Goal: Task Accomplishment & Management: Manage account settings

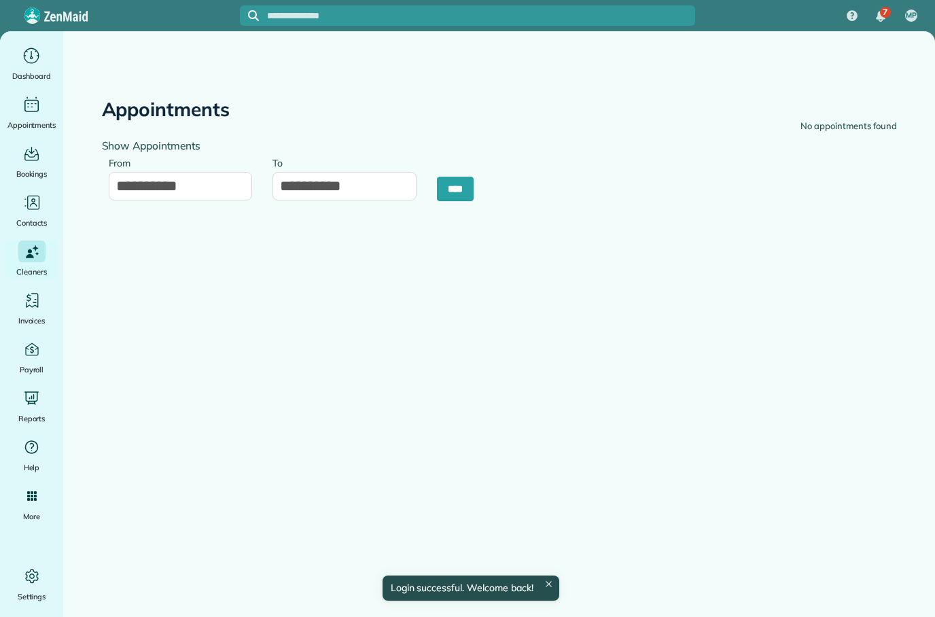
type input "**********"
click at [31, 65] on div "Main" at bounding box center [31, 56] width 27 height 22
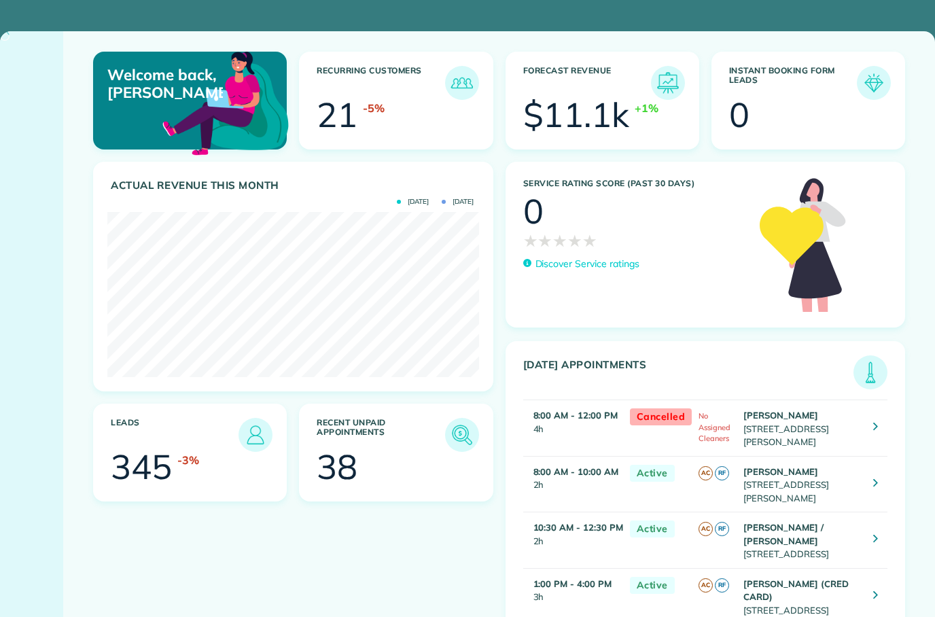
scroll to position [165, 371]
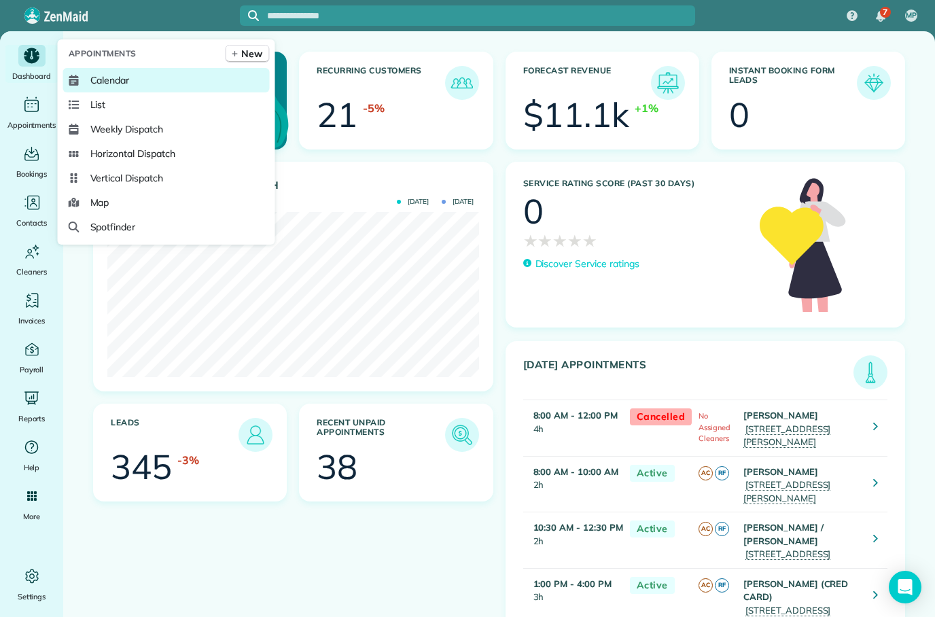
click at [134, 92] on link "Calendar" at bounding box center [166, 80] width 207 height 24
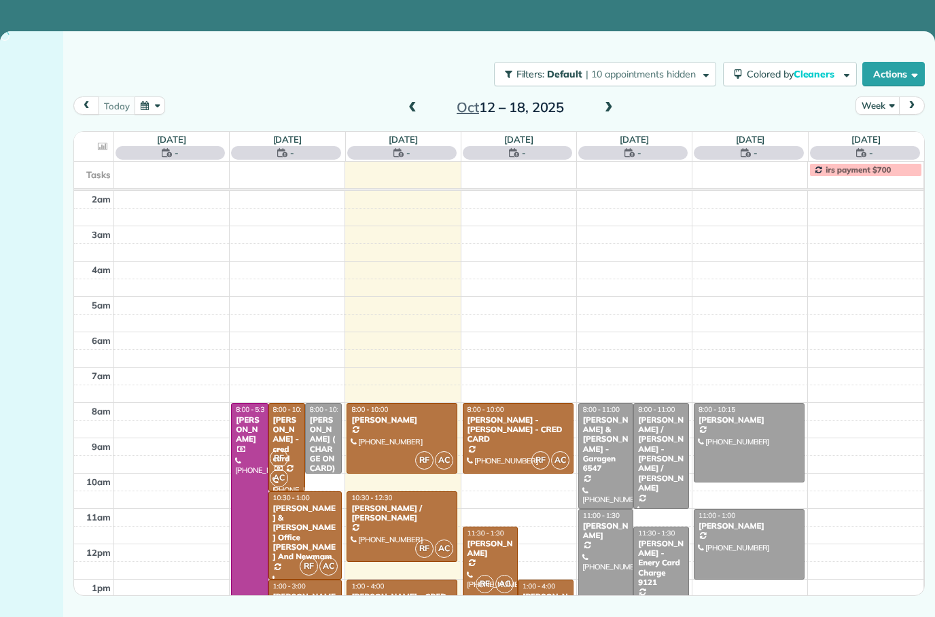
scroll to position [85, 0]
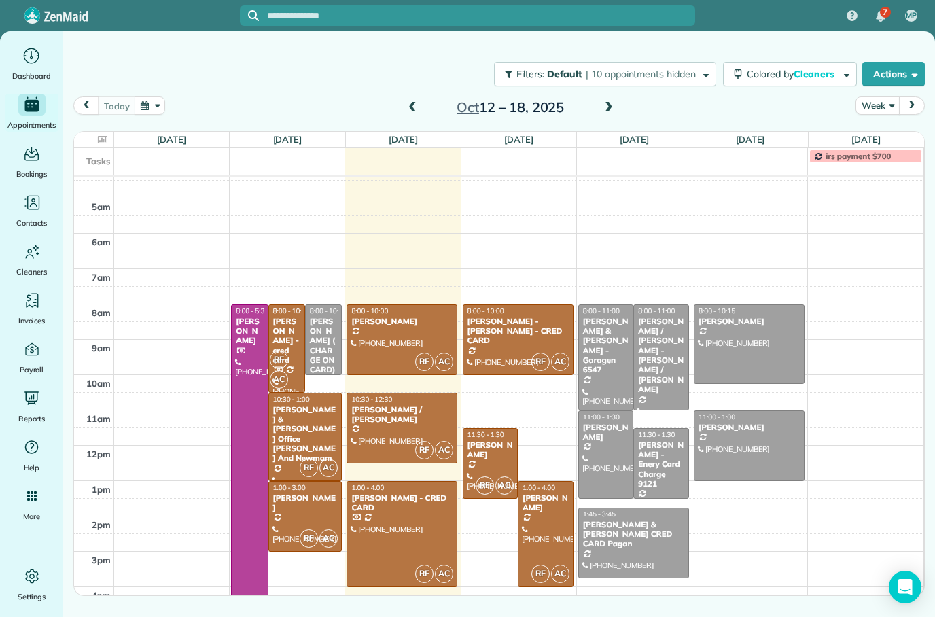
click at [414, 113] on span at bounding box center [412, 108] width 15 height 12
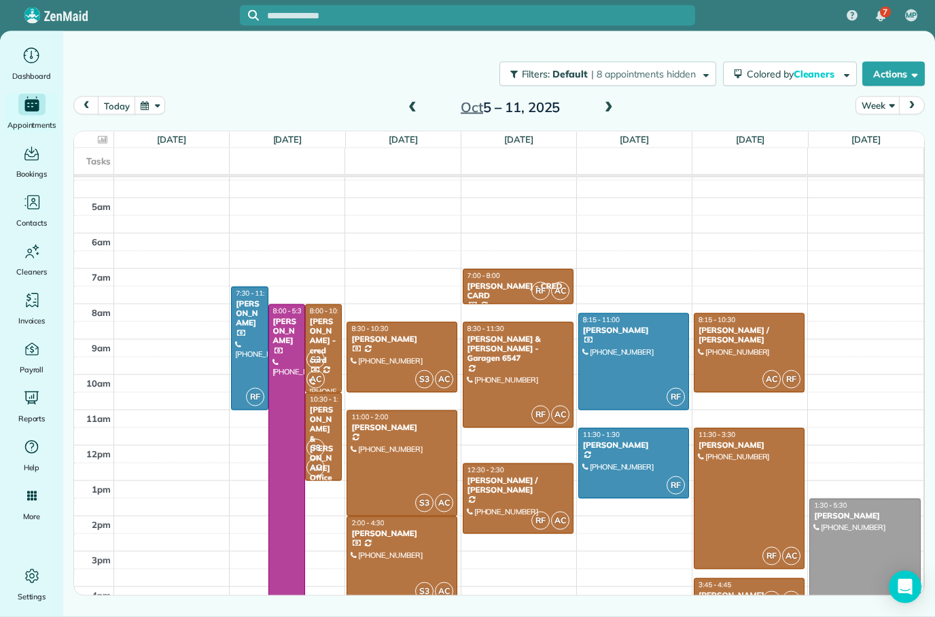
scroll to position [54, 0]
click at [609, 516] on td at bounding box center [519, 525] width 810 height 18
click at [615, 516] on td at bounding box center [519, 525] width 810 height 18
click at [606, 516] on td at bounding box center [519, 525] width 810 height 18
click at [620, 516] on td at bounding box center [519, 525] width 810 height 18
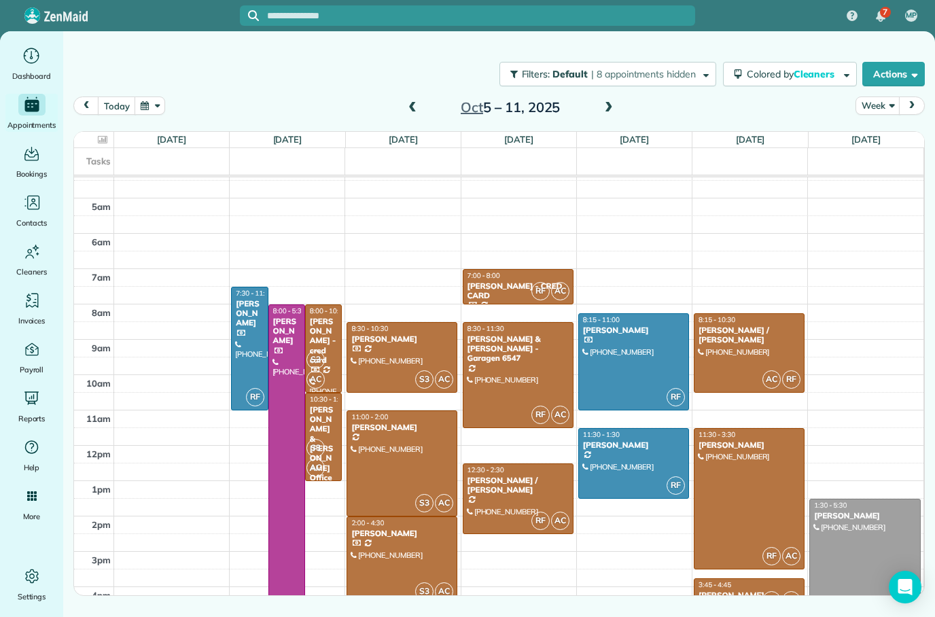
click at [622, 516] on td at bounding box center [519, 525] width 810 height 18
click at [623, 516] on td at bounding box center [519, 525] width 810 height 18
click at [614, 534] on td at bounding box center [519, 543] width 810 height 18
click at [613, 534] on td at bounding box center [519, 543] width 810 height 18
click at [646, 516] on td at bounding box center [519, 525] width 810 height 18
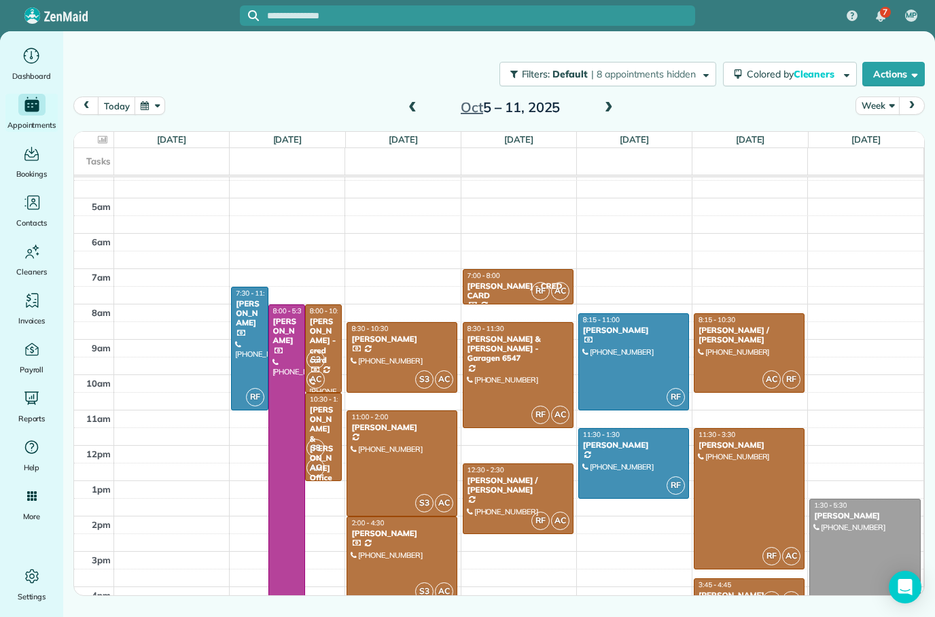
click at [636, 516] on td at bounding box center [519, 525] width 810 height 18
click at [641, 516] on td at bounding box center [519, 525] width 810 height 18
click at [626, 534] on td at bounding box center [519, 543] width 810 height 18
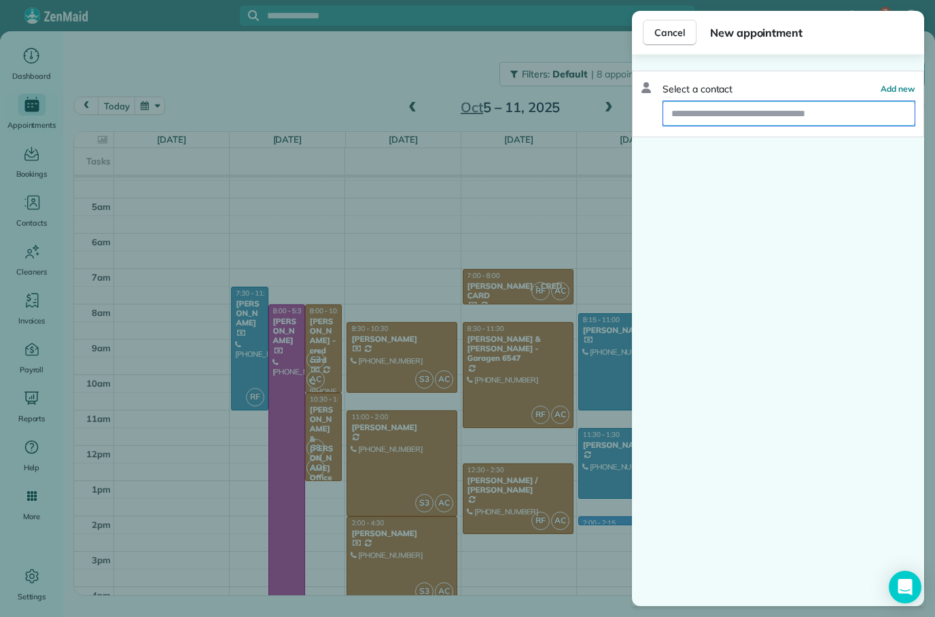
click at [764, 101] on input "text" at bounding box center [788, 113] width 251 height 24
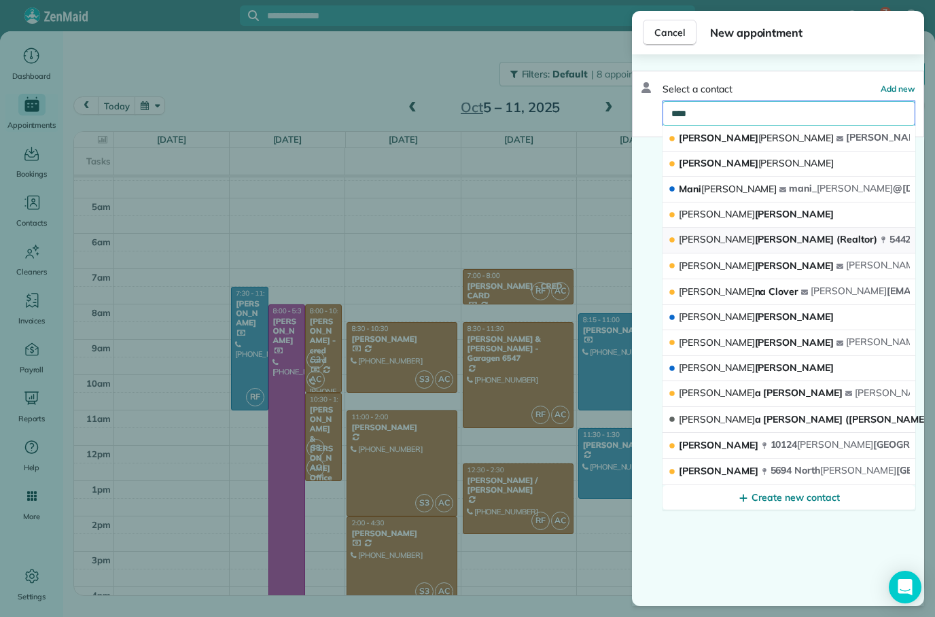
type input "****"
click at [760, 233] on span "Dean Gonzalez (Realtor)" at bounding box center [778, 239] width 198 height 12
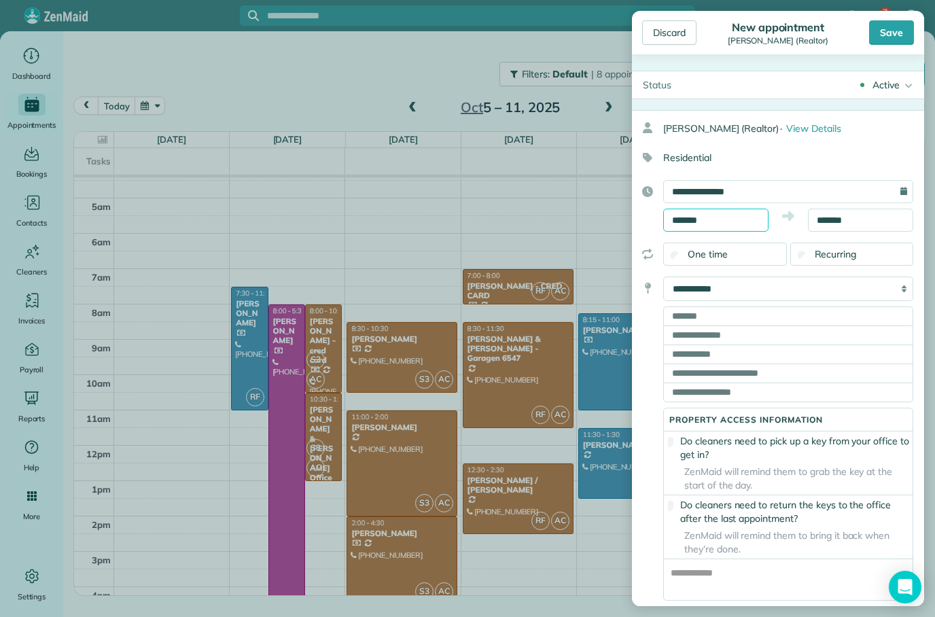
click at [736, 217] on input "*******" at bounding box center [715, 220] width 105 height 23
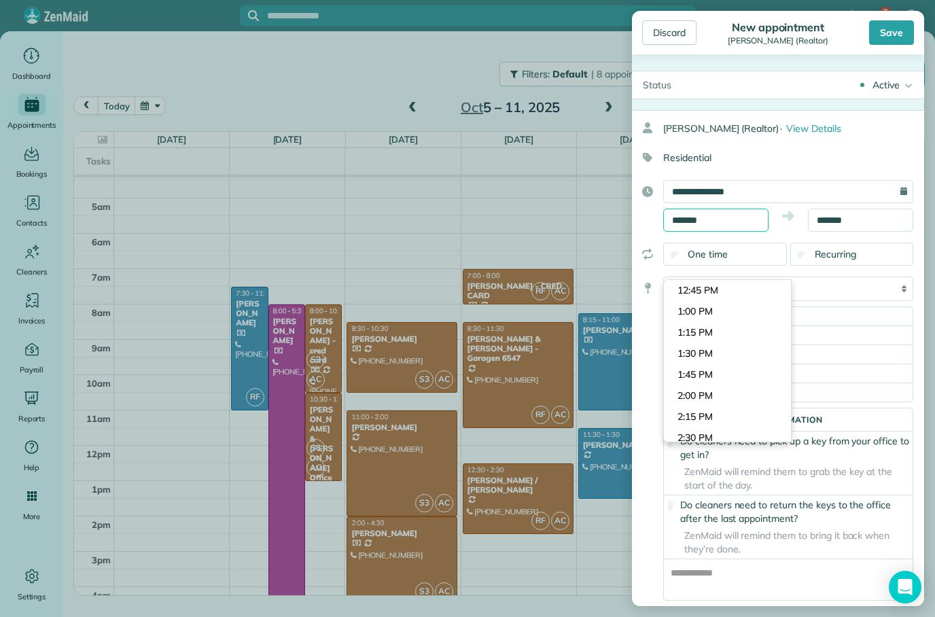
scroll to position [1050, 0]
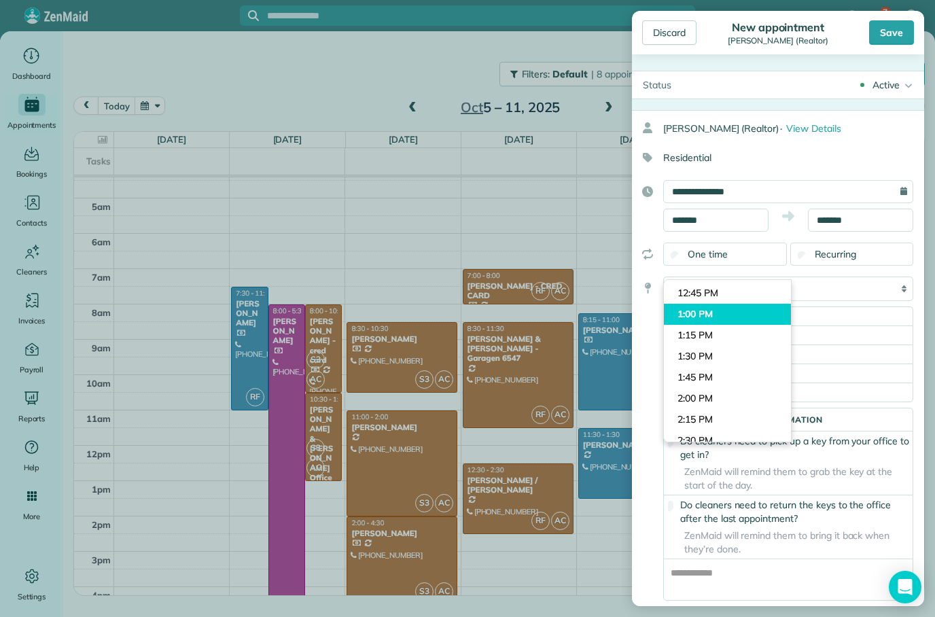
click at [729, 253] on body "7 MP Dashboard Appointments Bookings Contacts Cleaners Invoices Payroll Reports…" at bounding box center [467, 308] width 935 height 617
type input "*******"
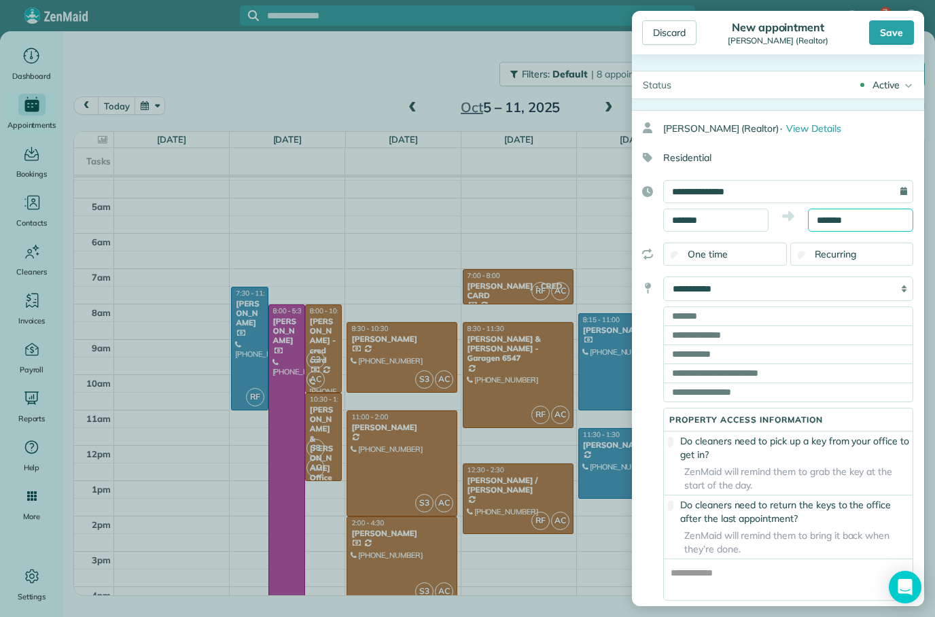
click at [861, 219] on input "*******" at bounding box center [860, 220] width 105 height 23
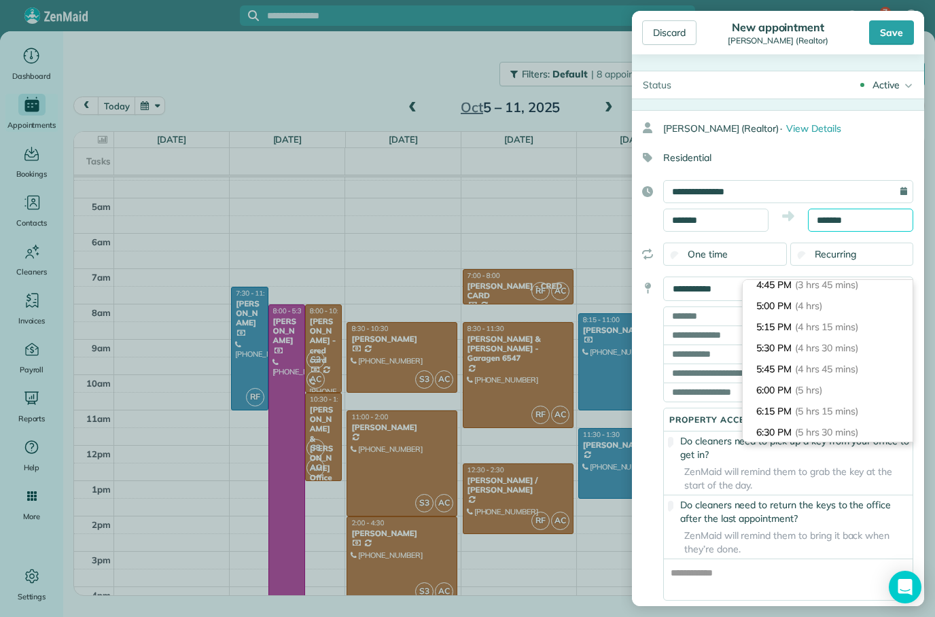
scroll to position [317, 0]
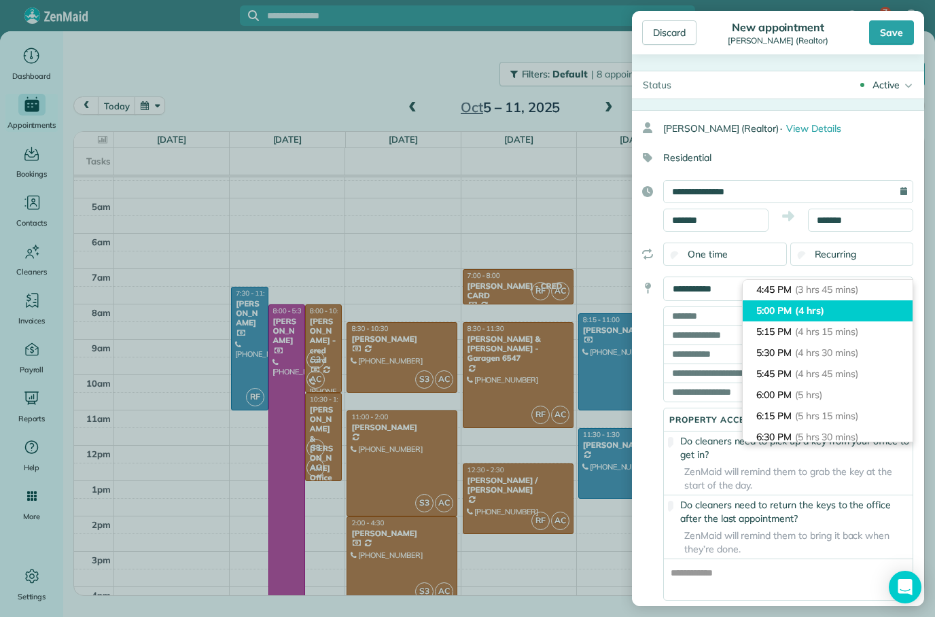
click at [792, 300] on li "5:00 PM (4 hrs)" at bounding box center [827, 310] width 170 height 21
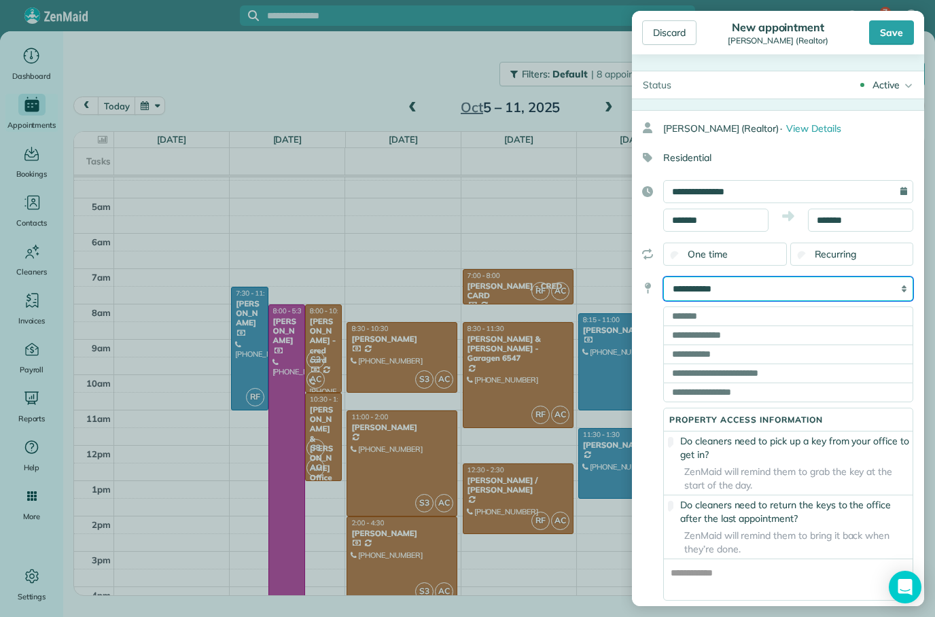
click at [767, 287] on select "**********" at bounding box center [788, 288] width 250 height 24
click at [727, 314] on input "text" at bounding box center [788, 315] width 250 height 19
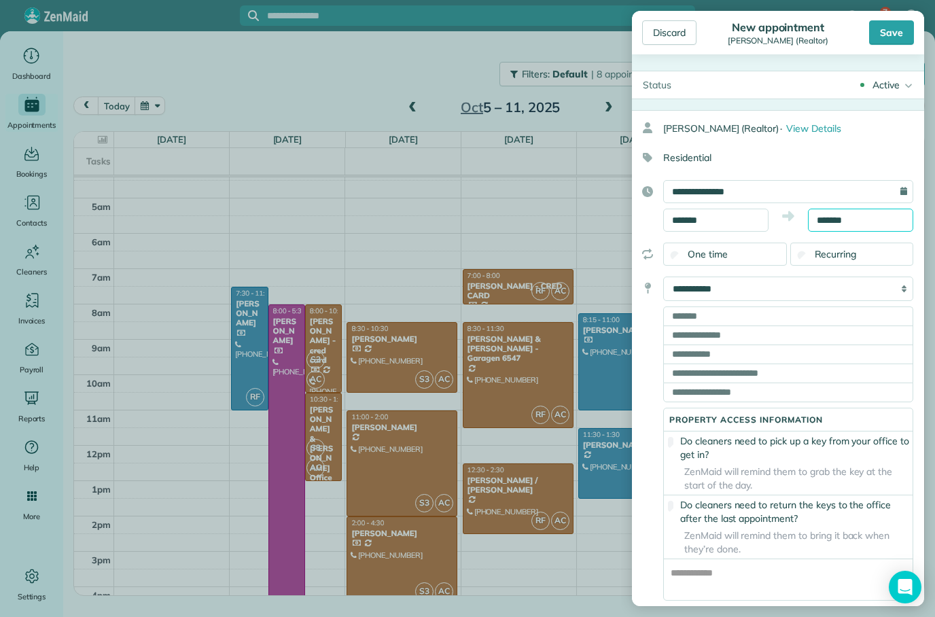
click at [859, 210] on input "*******" at bounding box center [860, 220] width 105 height 23
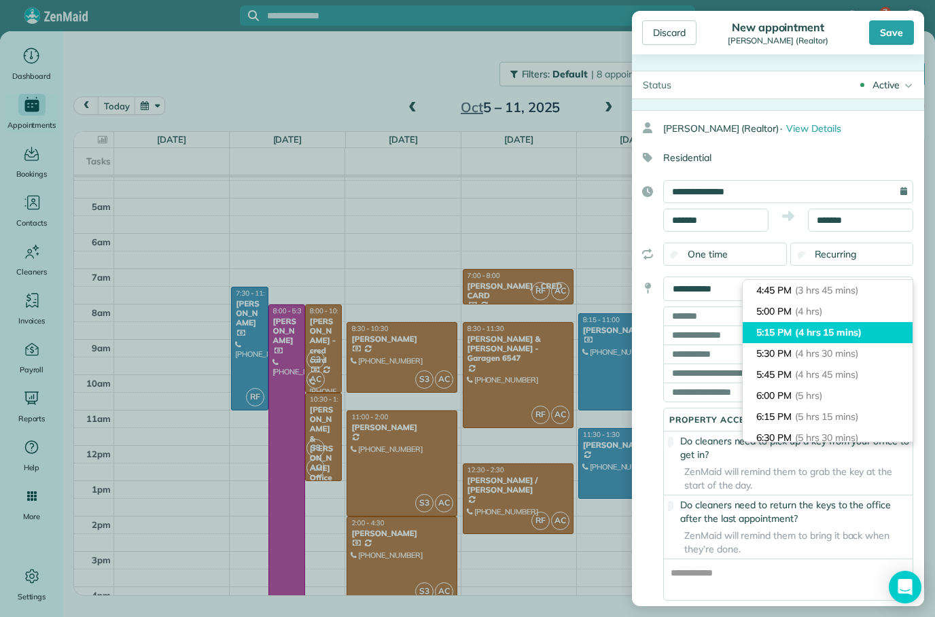
click at [821, 326] on span "(4 hrs 15 mins)" at bounding box center [828, 332] width 67 height 12
type input "*******"
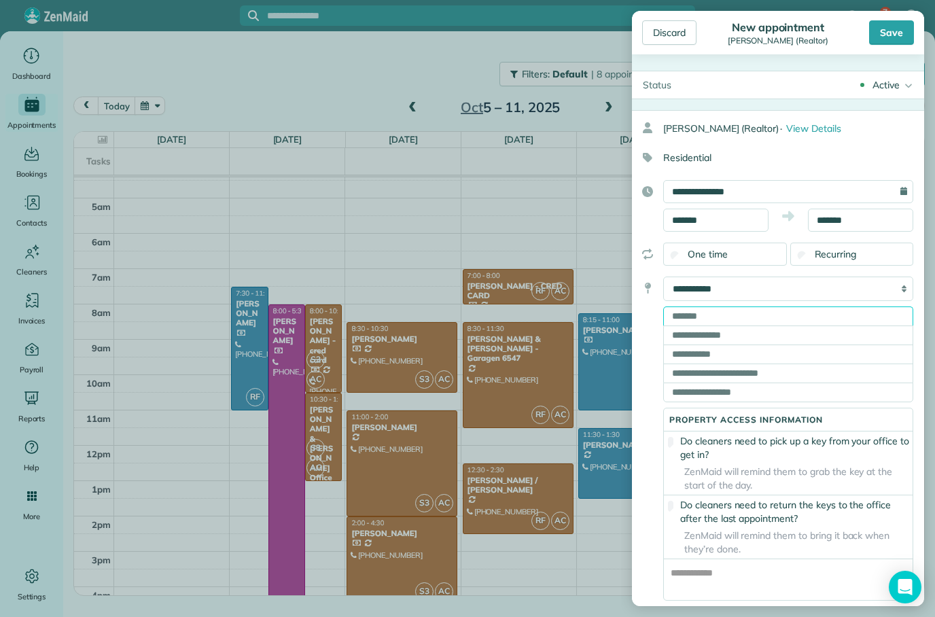
click at [732, 315] on input "text" at bounding box center [788, 315] width 250 height 19
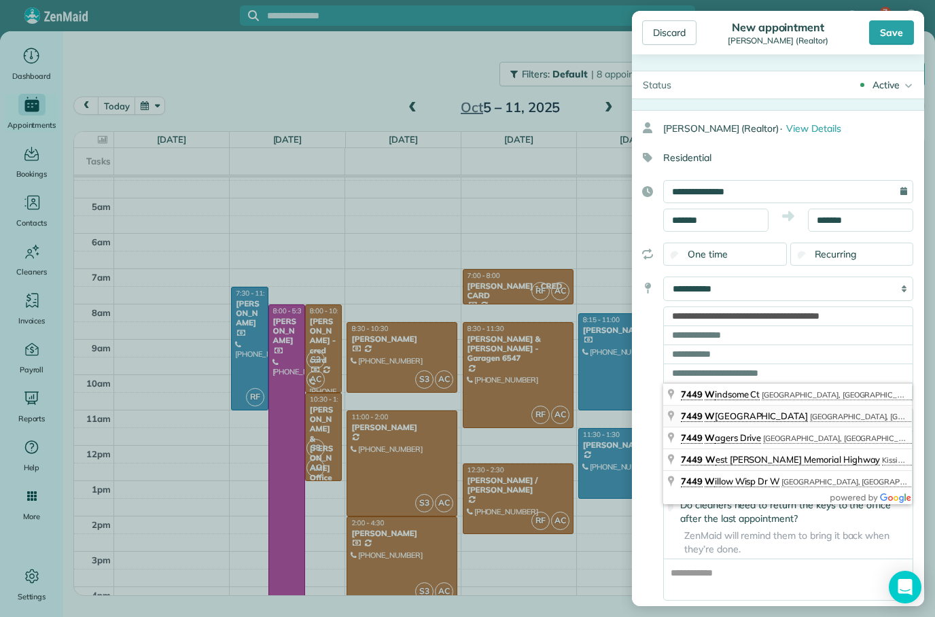
type input "**********"
type input "**"
type input "*****"
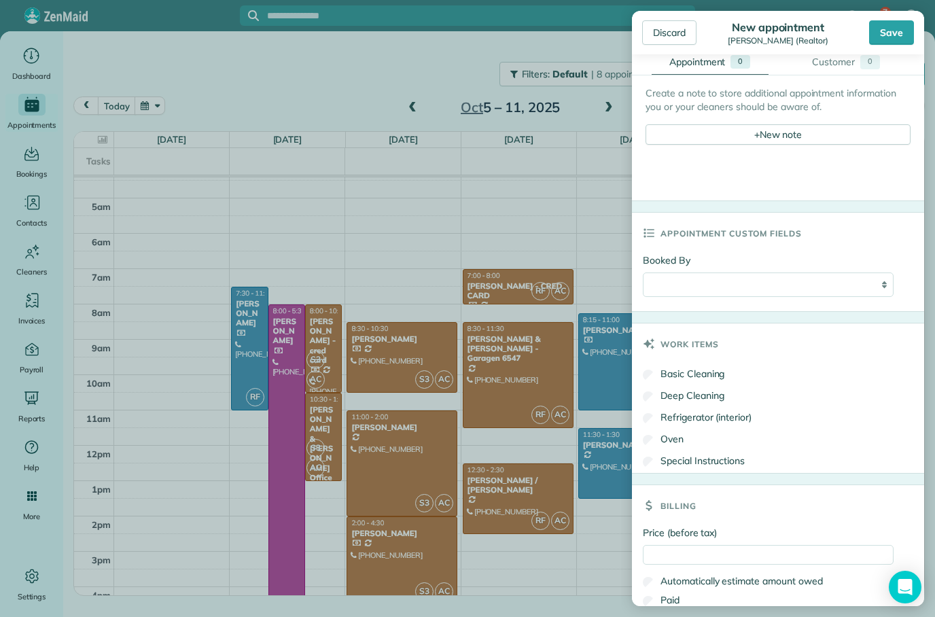
scroll to position [819, 0]
click at [741, 407] on div "Deep Cleaning" at bounding box center [778, 396] width 270 height 22
click at [662, 401] on label "Deep Cleaning" at bounding box center [684, 395] width 82 height 14
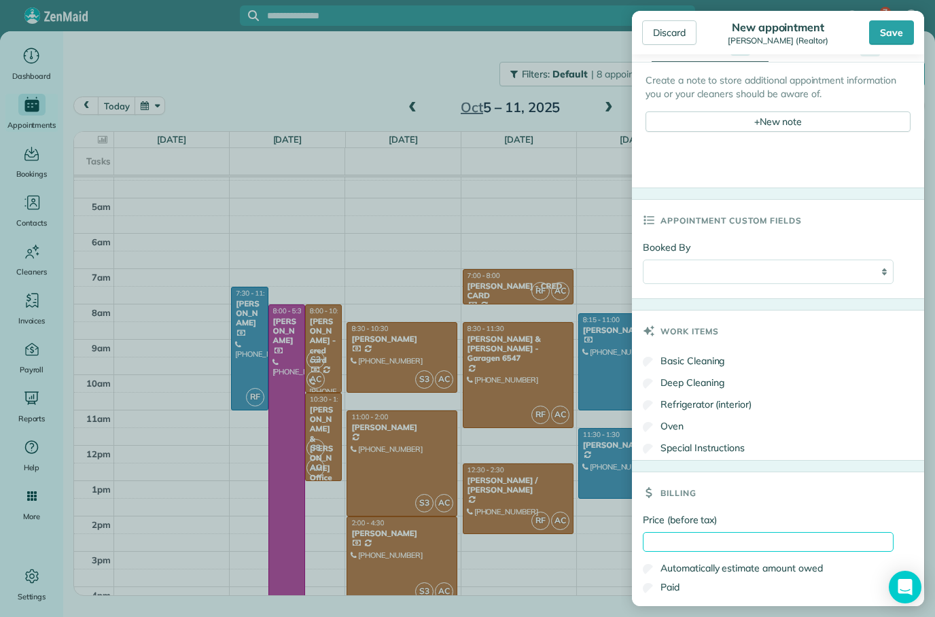
click at [766, 552] on input "Price (before tax)" at bounding box center [768, 542] width 251 height 20
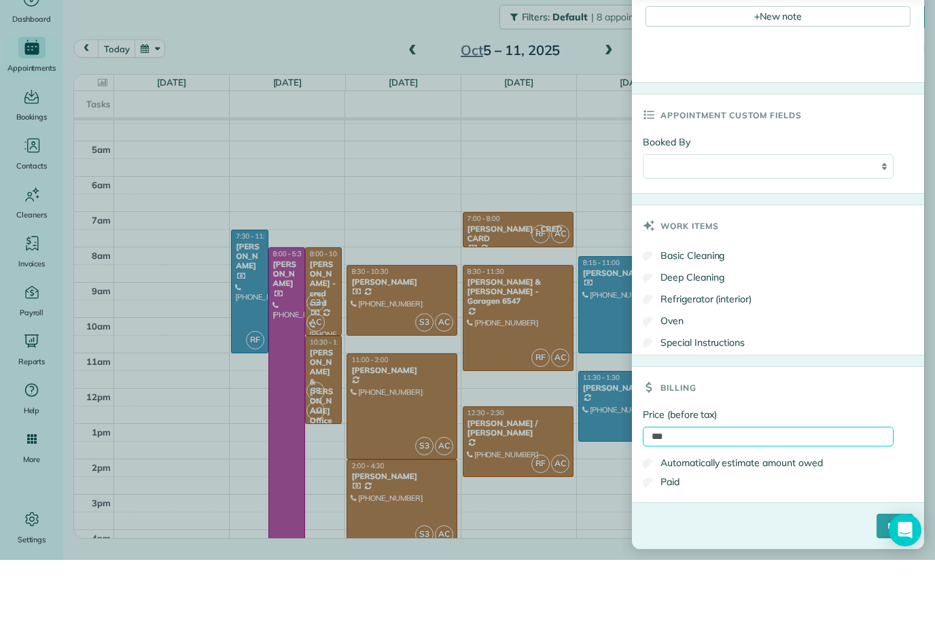
scroll to position [895, 0]
type input "***"
click at [880, 571] on input "****" at bounding box center [894, 583] width 37 height 24
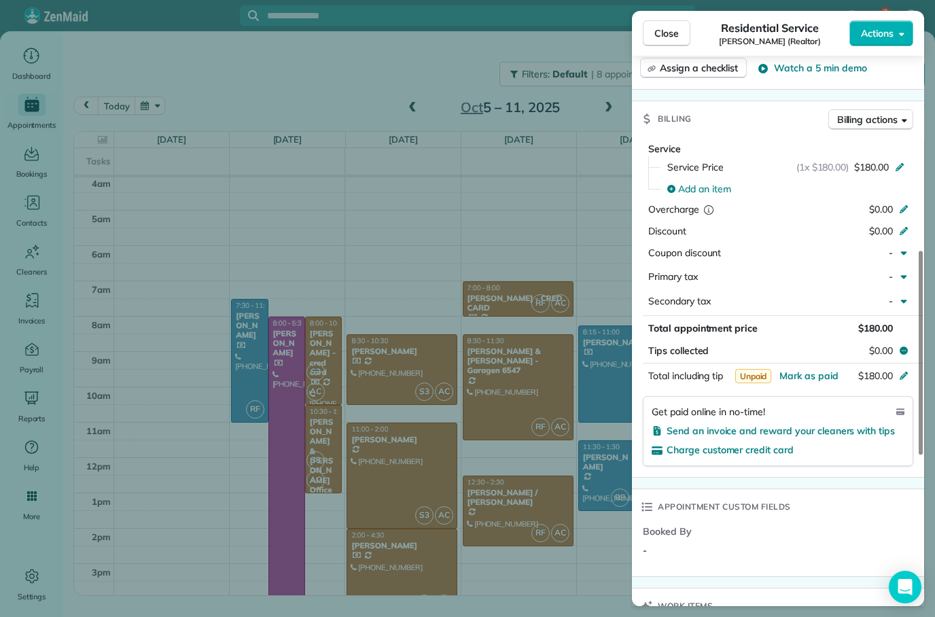
scroll to position [576, 0]
click at [783, 423] on span "Send an invoice and reward your cleaners with tips" at bounding box center [780, 429] width 228 height 12
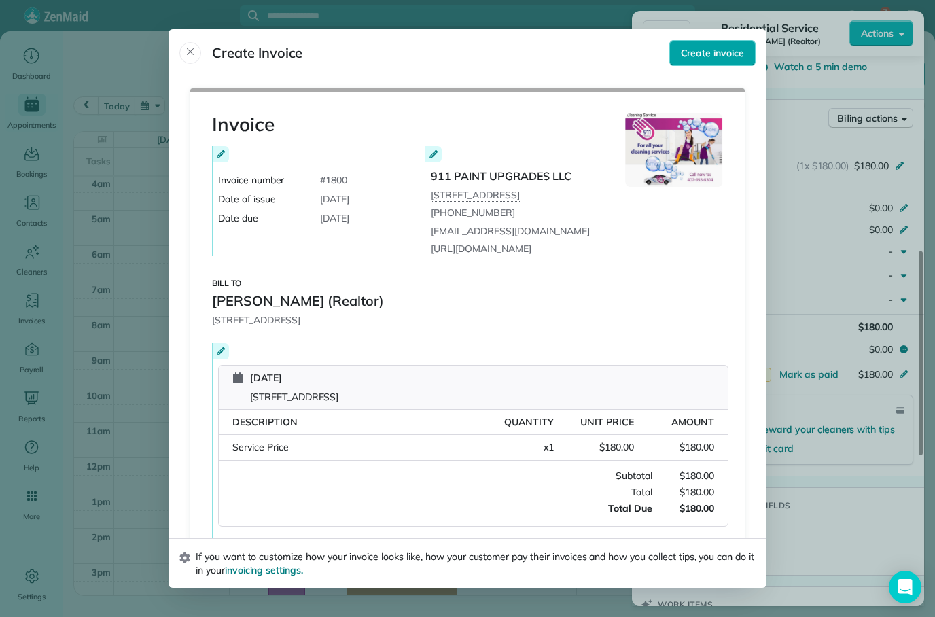
click at [719, 46] on span "Create invoice" at bounding box center [712, 53] width 63 height 14
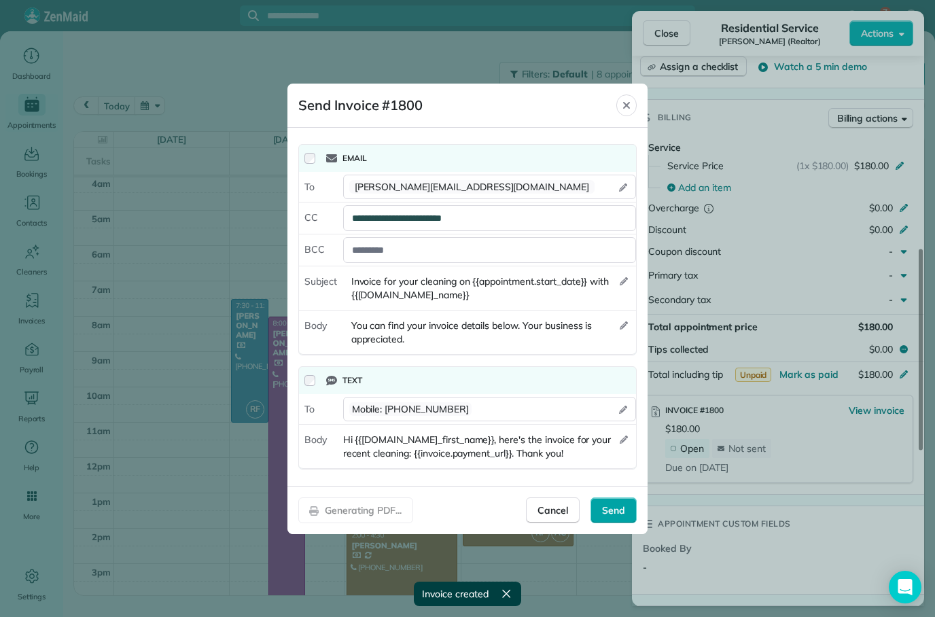
click at [616, 511] on span "Send" at bounding box center [613, 510] width 23 height 14
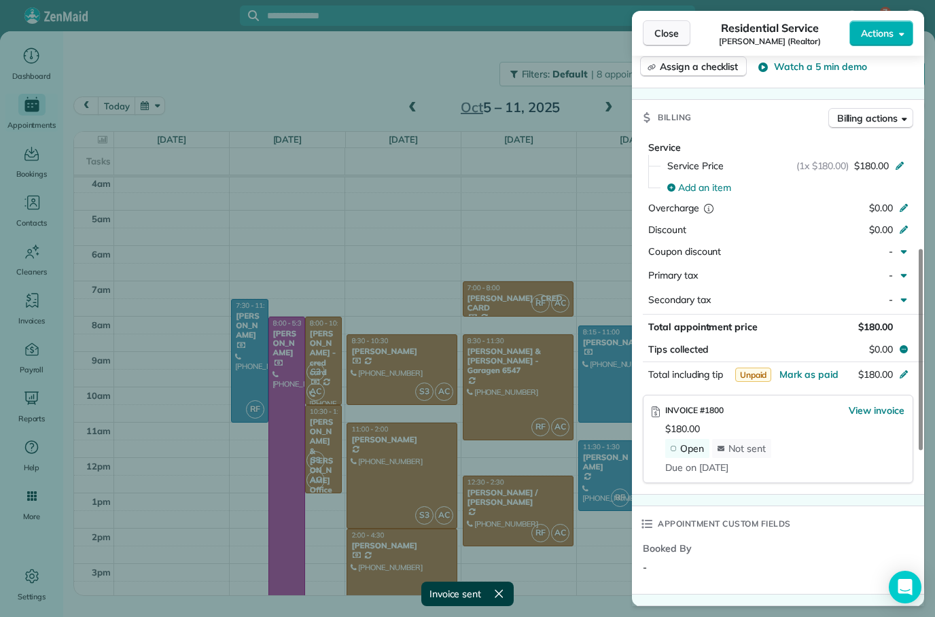
click at [664, 28] on span "Close" at bounding box center [666, 33] width 24 height 14
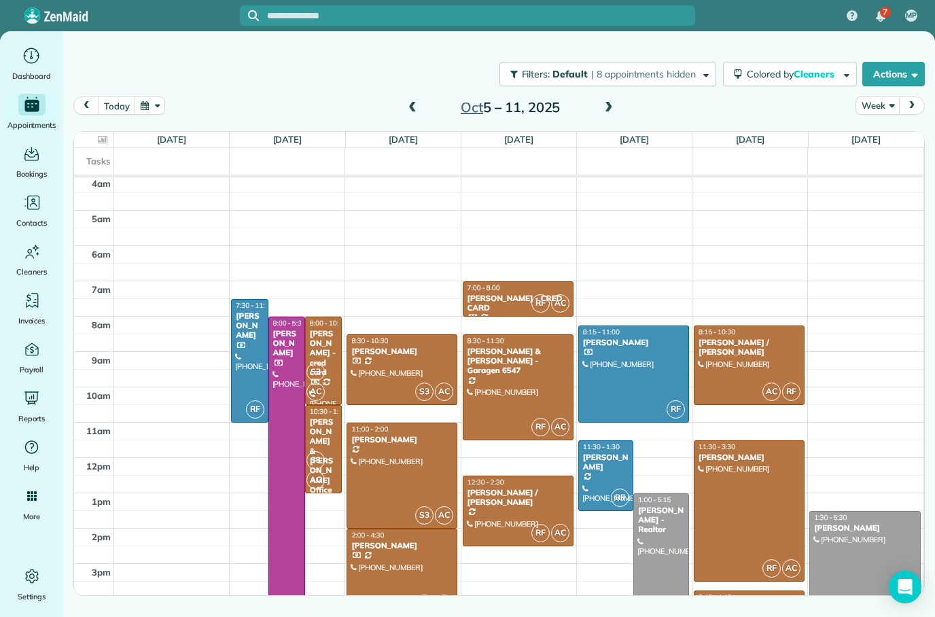
click at [611, 105] on span at bounding box center [608, 108] width 15 height 12
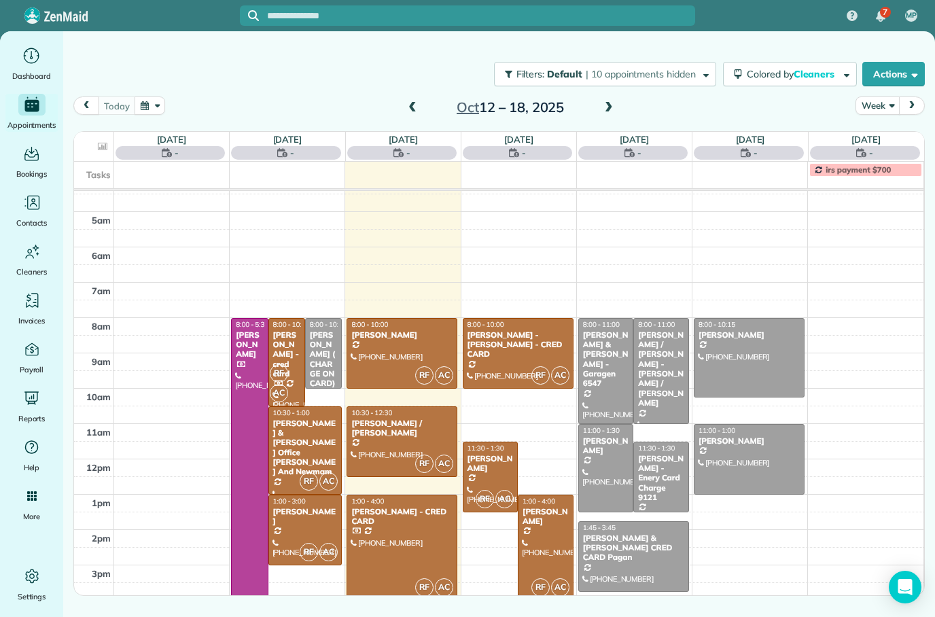
scroll to position [85, 0]
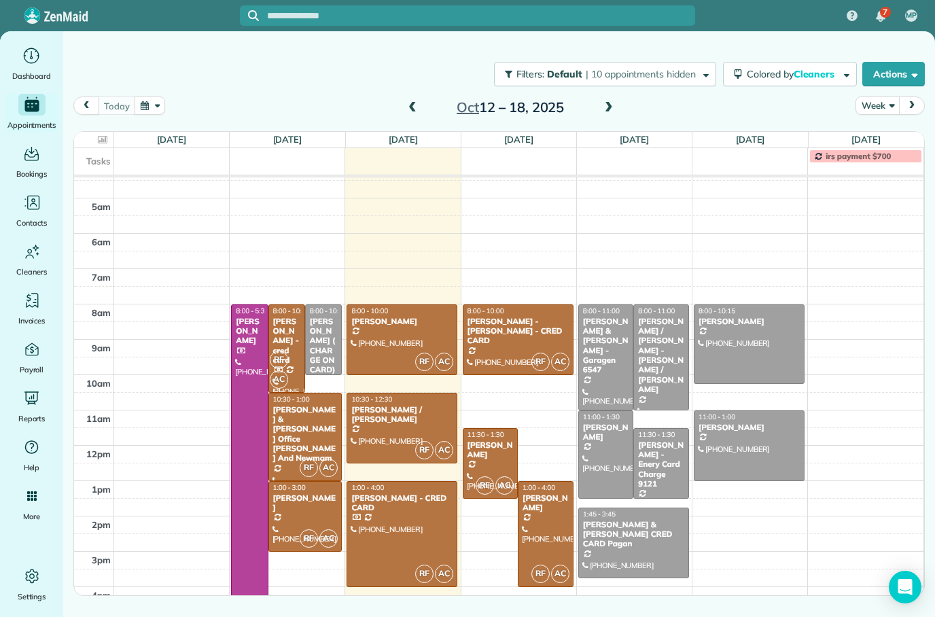
click at [416, 105] on span at bounding box center [412, 108] width 15 height 12
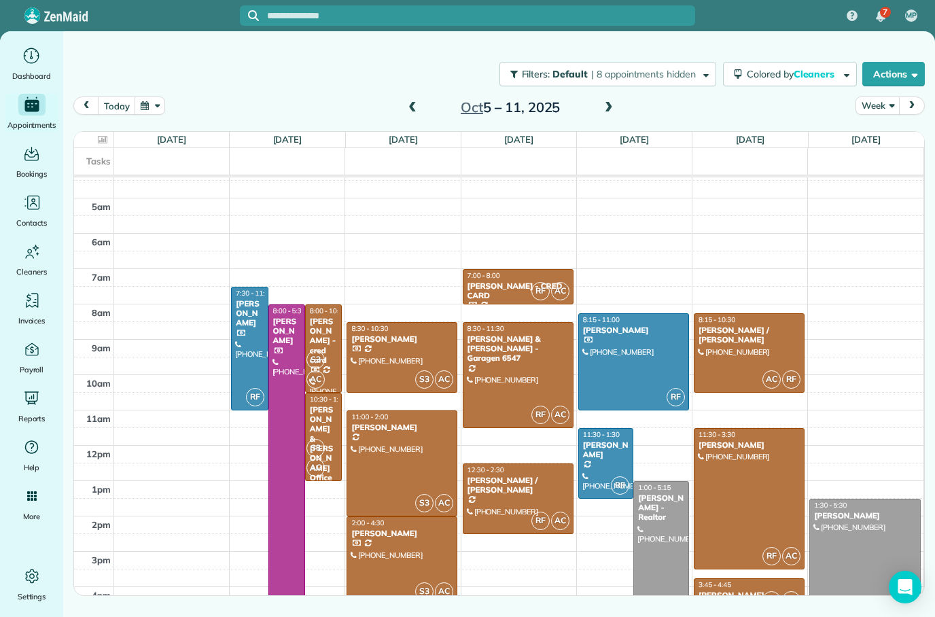
click at [605, 109] on span at bounding box center [608, 108] width 15 height 12
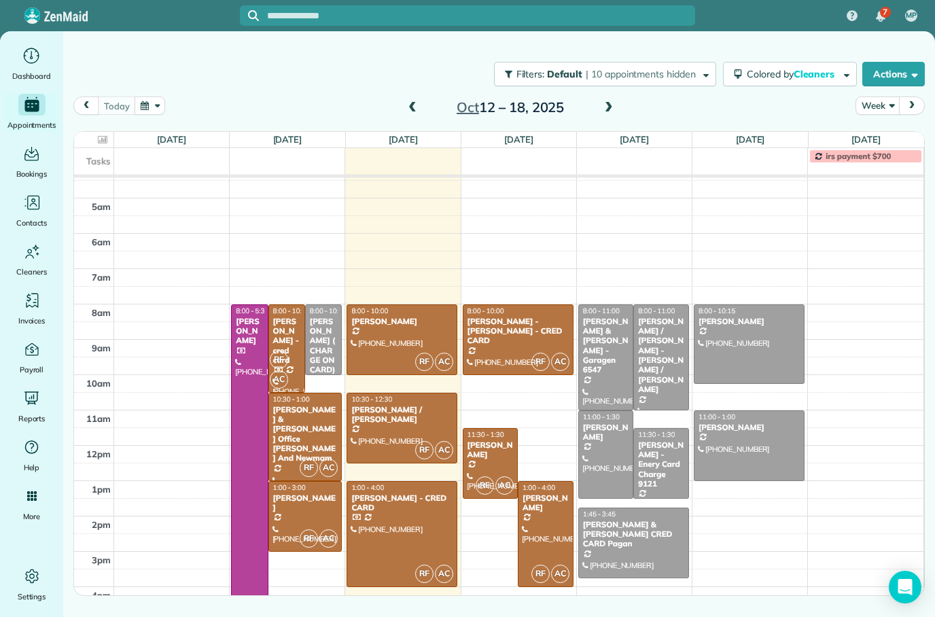
click at [660, 367] on div at bounding box center [661, 357] width 54 height 105
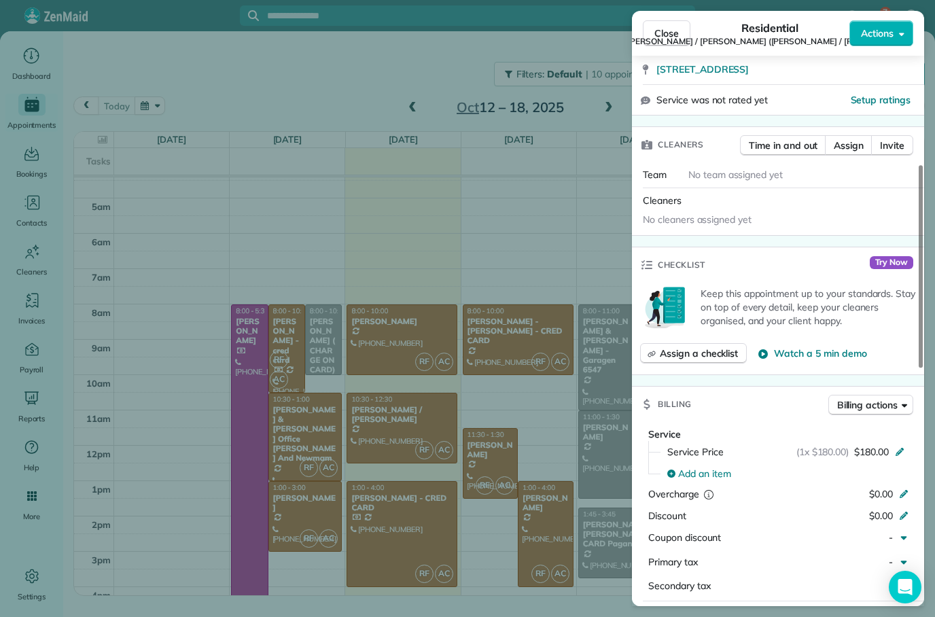
scroll to position [269, 0]
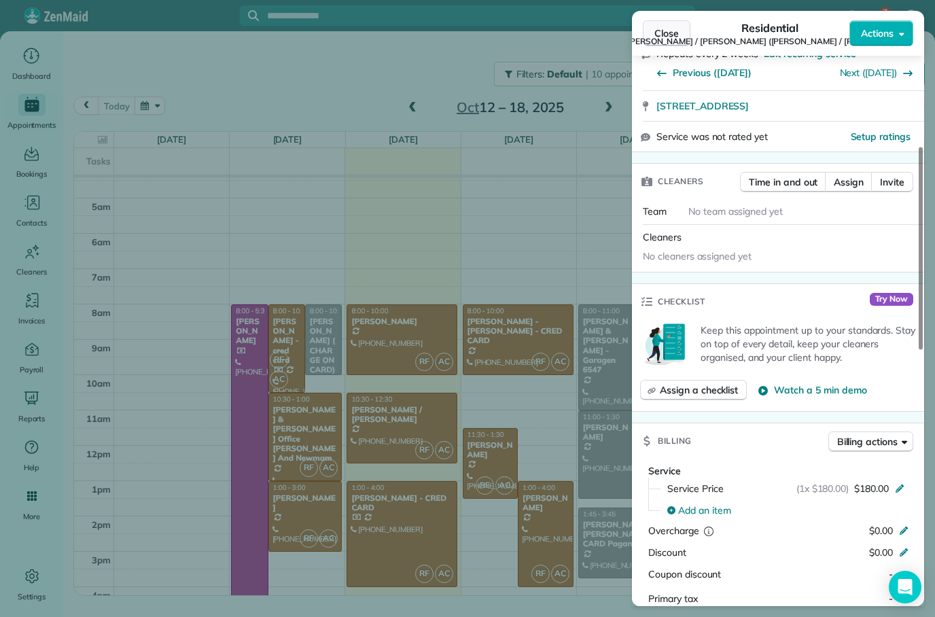
click at [650, 29] on button "Close" at bounding box center [667, 33] width 48 height 26
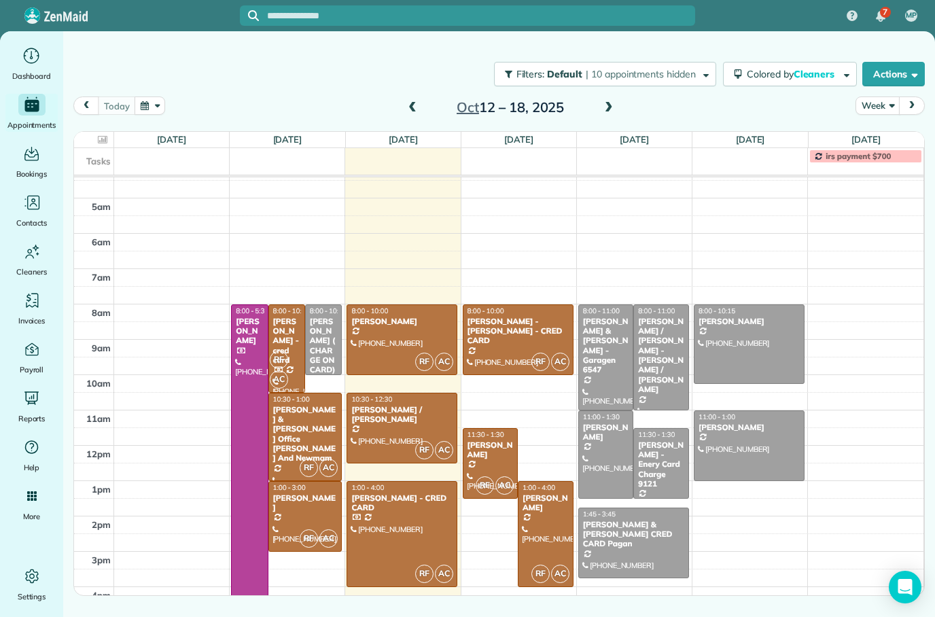
click at [668, 465] on div "[PERSON_NAME] - Enery Card Charge 9121" at bounding box center [661, 464] width 48 height 49
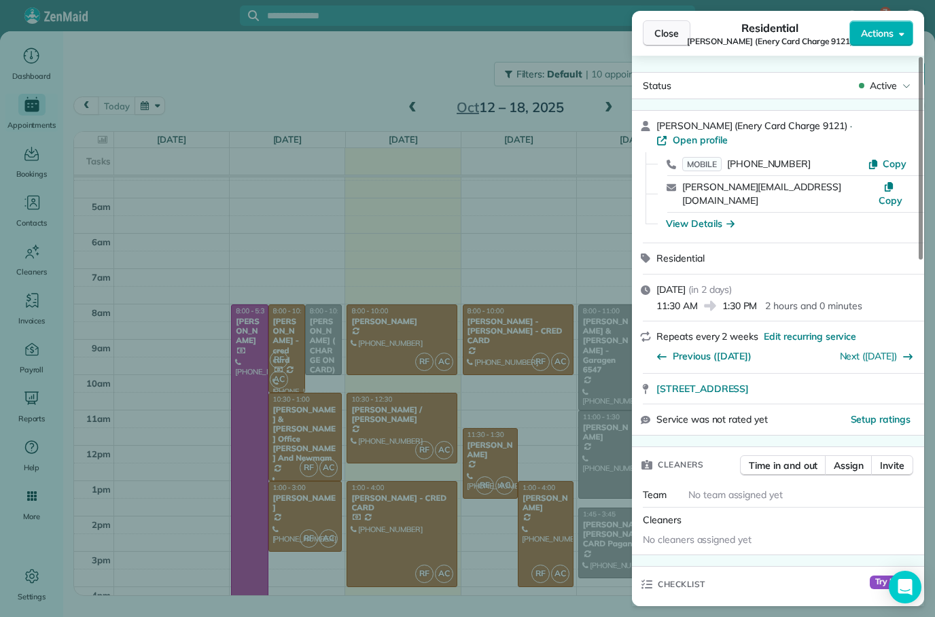
click at [664, 26] on span "Close" at bounding box center [666, 33] width 24 height 14
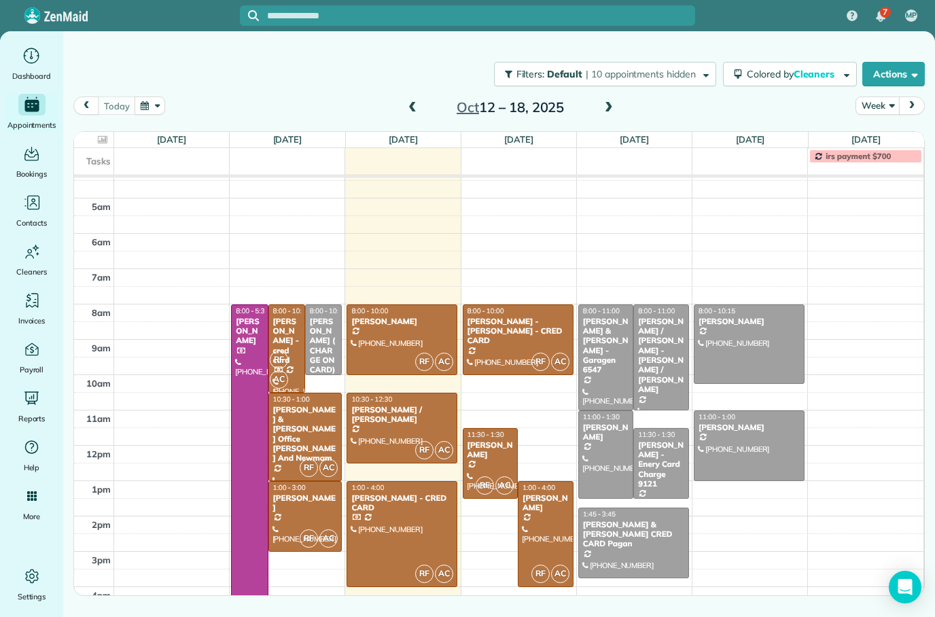
click at [664, 374] on div at bounding box center [661, 357] width 54 height 105
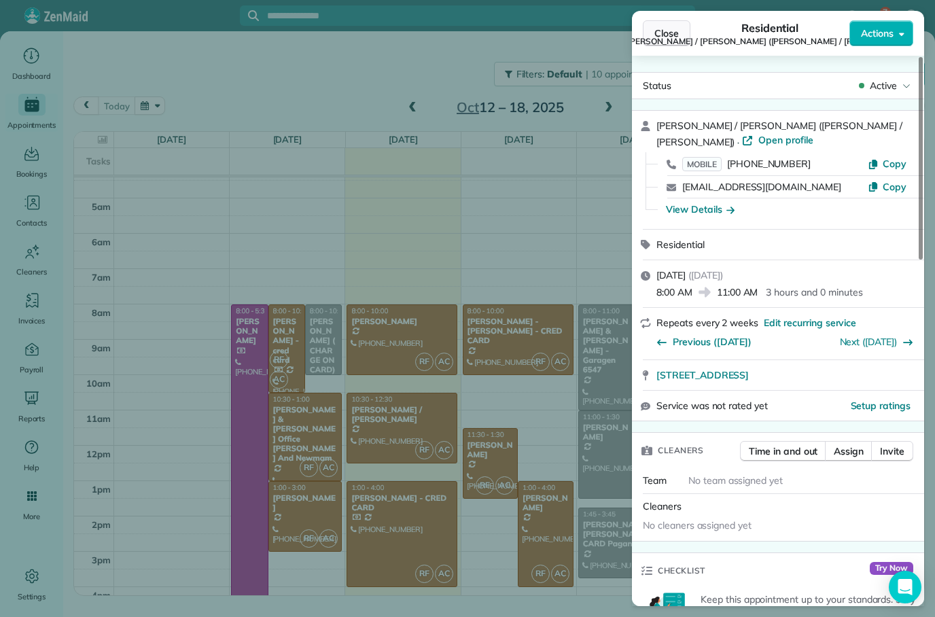
click at [672, 39] on span "Close" at bounding box center [666, 33] width 24 height 14
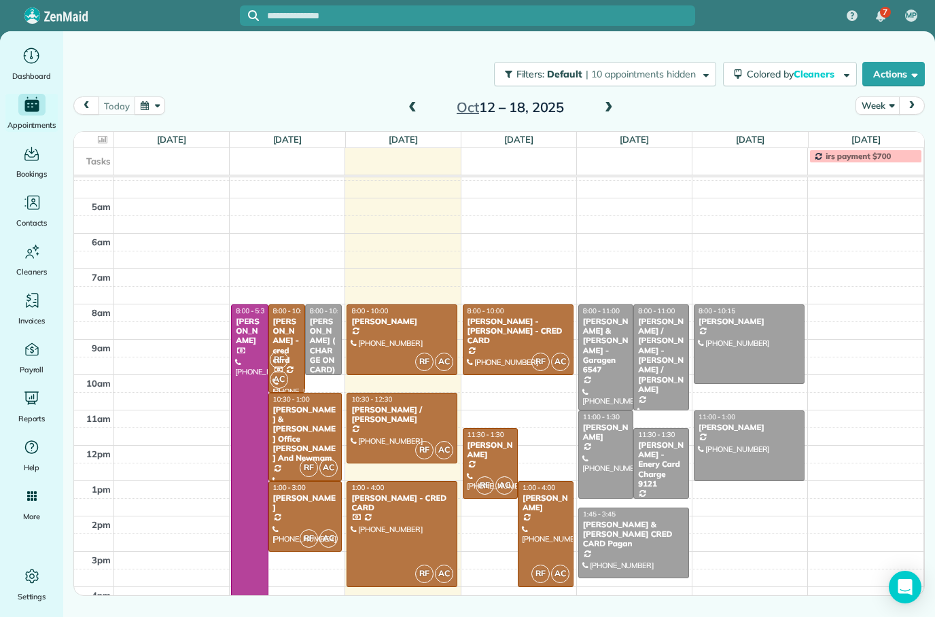
click at [666, 464] on div "[PERSON_NAME] - Enery Card Charge 9121" at bounding box center [661, 464] width 48 height 49
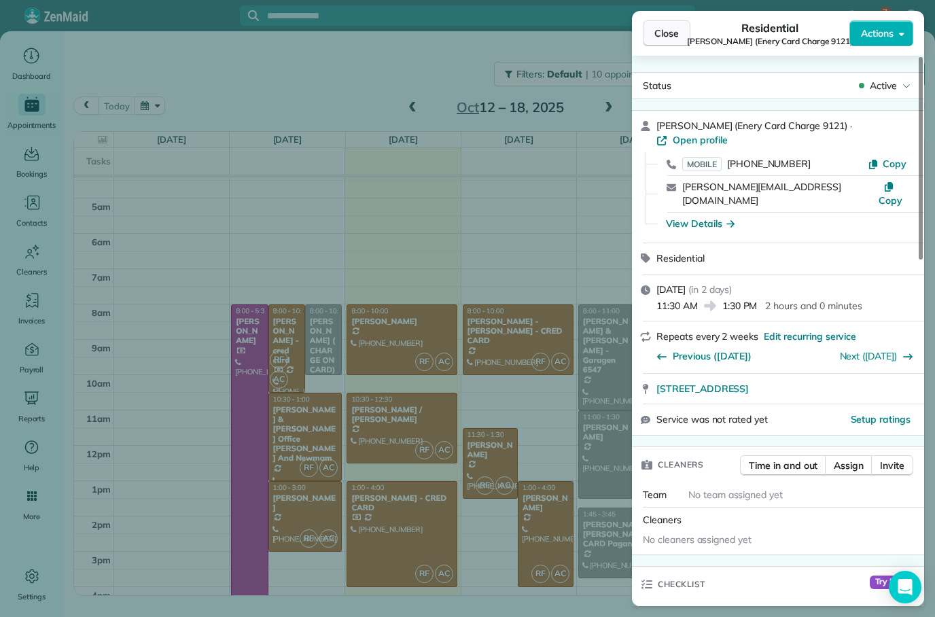
click at [664, 31] on span "Close" at bounding box center [666, 33] width 24 height 14
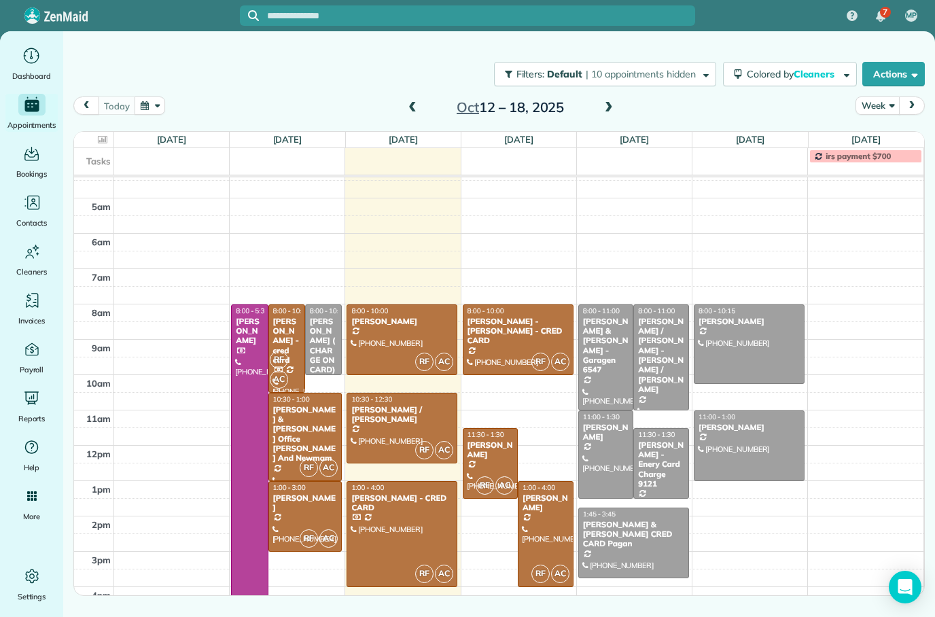
click at [657, 464] on div "[PERSON_NAME] - Enery Card Charge 9121" at bounding box center [661, 464] width 48 height 49
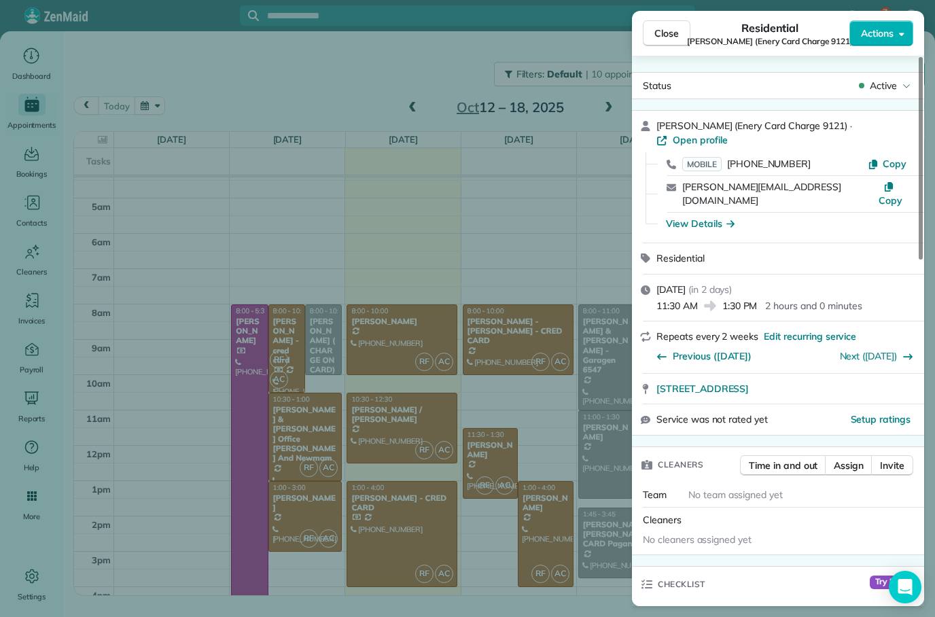
click at [664, 26] on button "Close" at bounding box center [667, 33] width 48 height 26
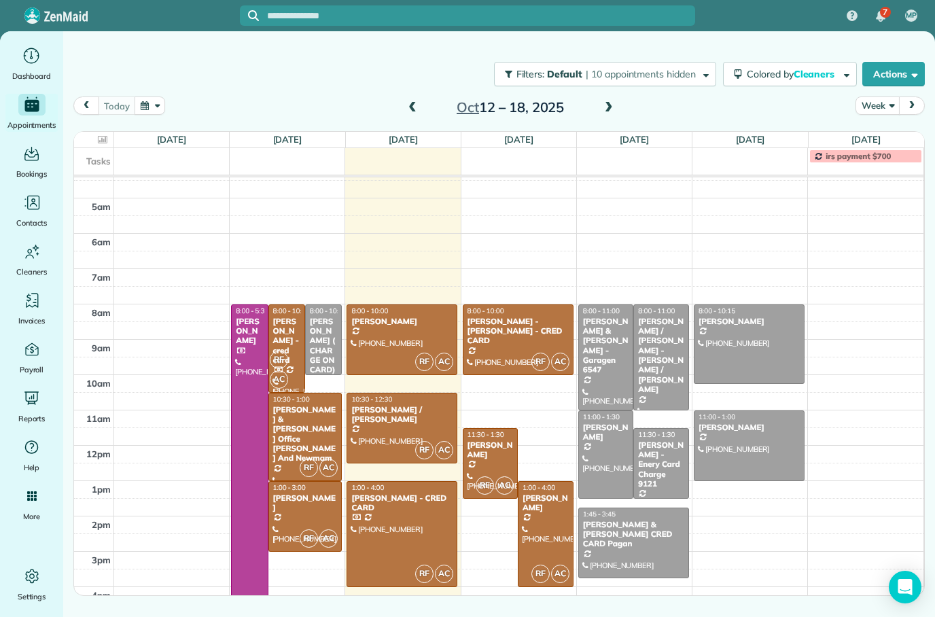
click at [660, 462] on div "[PERSON_NAME] - Enery Card Charge 9121" at bounding box center [661, 464] width 48 height 49
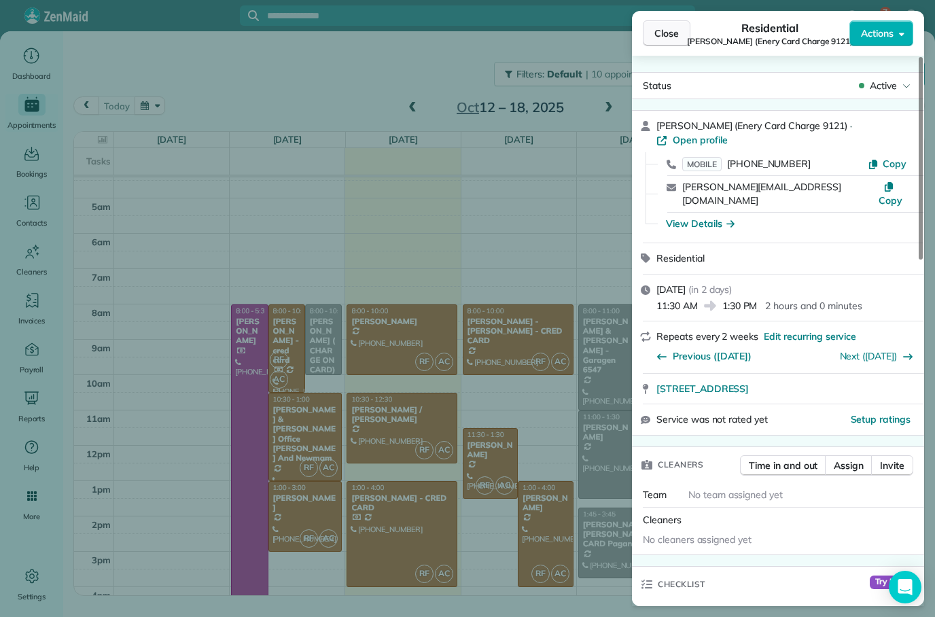
click at [668, 27] on span "Close" at bounding box center [666, 33] width 24 height 14
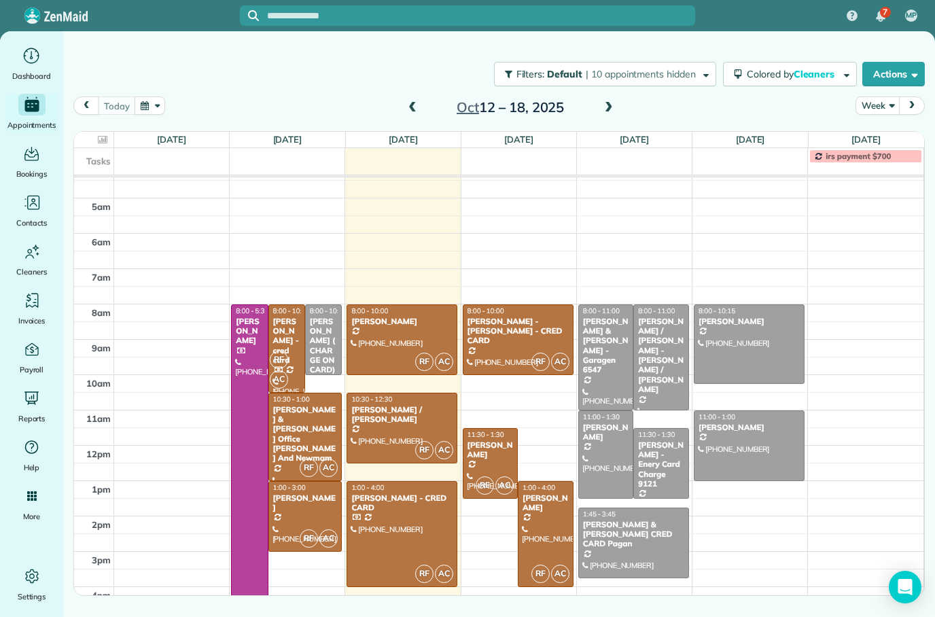
click at [660, 353] on div "[PERSON_NAME] / [PERSON_NAME] - [PERSON_NAME] / [PERSON_NAME]" at bounding box center [661, 356] width 48 height 78
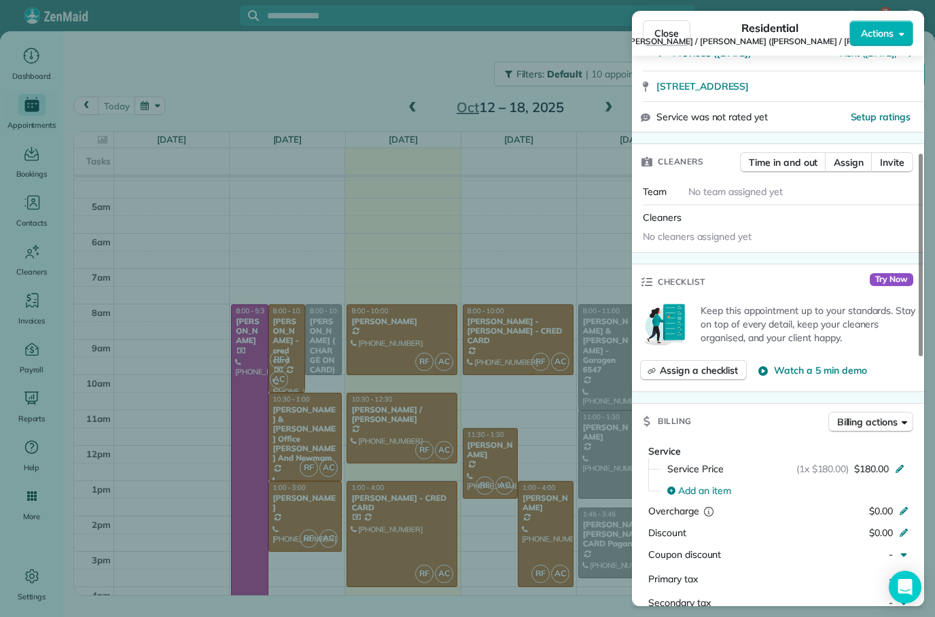
scroll to position [290, 0]
click at [675, 29] on span "Close" at bounding box center [666, 33] width 24 height 14
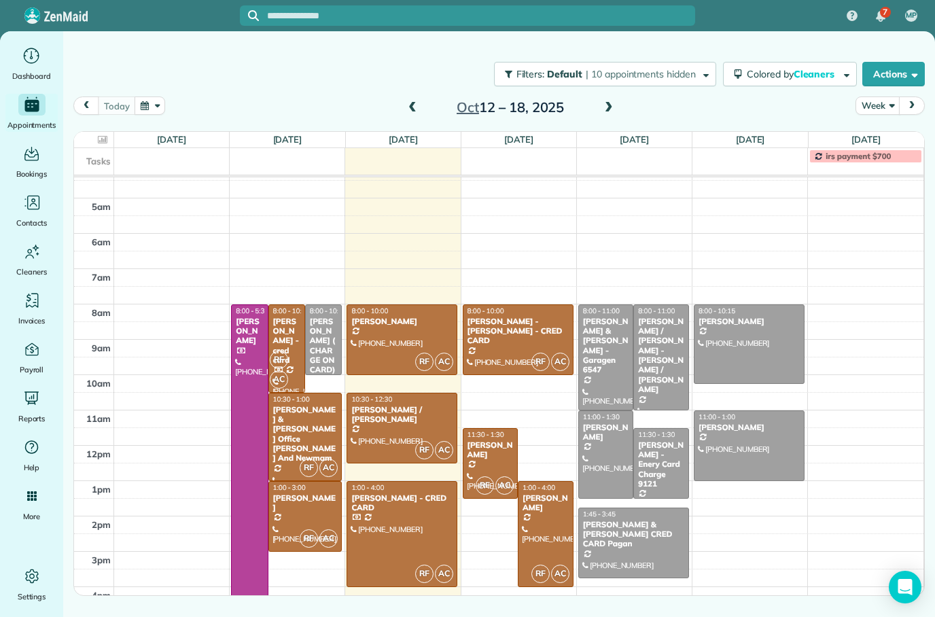
click at [495, 460] on div "[PERSON_NAME]" at bounding box center [491, 450] width 48 height 20
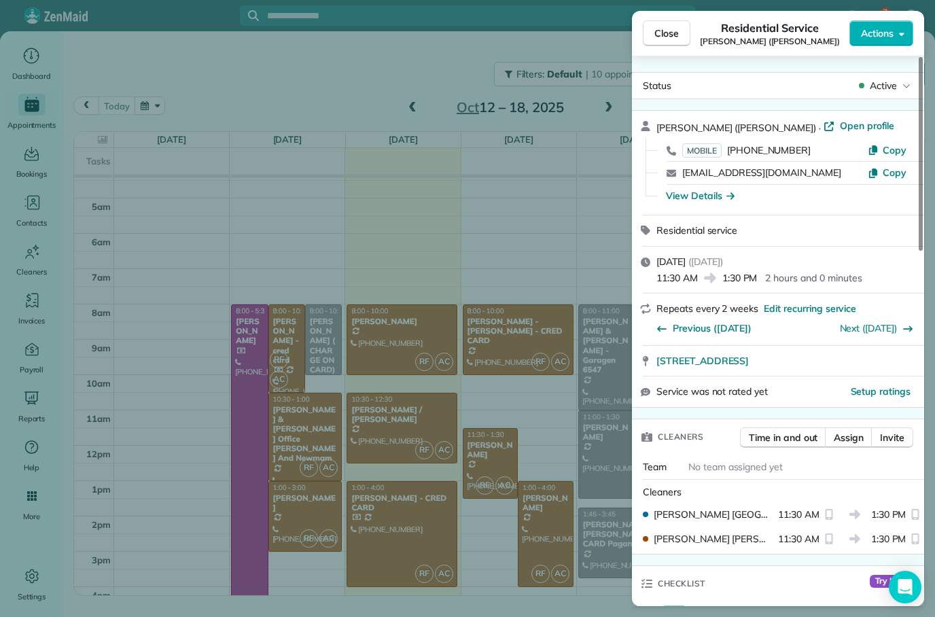
scroll to position [-3, 0]
click at [670, 31] on span "Close" at bounding box center [666, 33] width 24 height 14
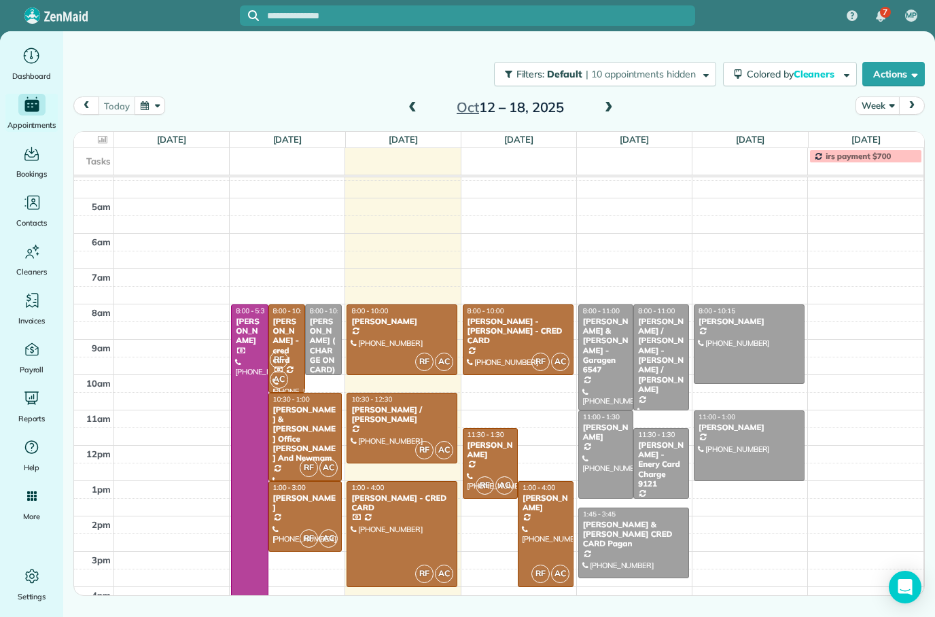
click at [660, 353] on div "[PERSON_NAME] / [PERSON_NAME] - [PERSON_NAME] / [PERSON_NAME]" at bounding box center [661, 356] width 48 height 78
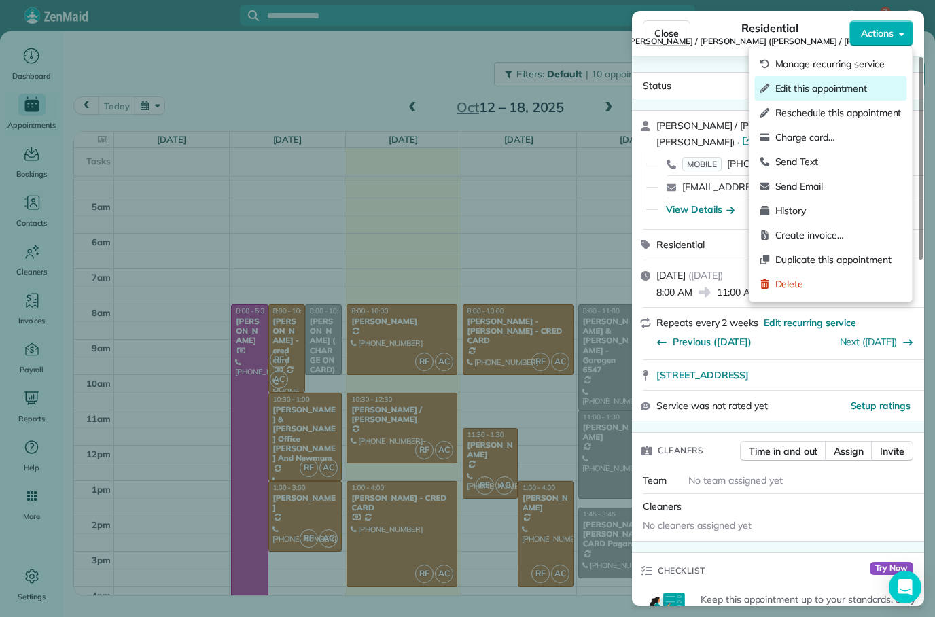
click at [855, 87] on span "Edit this appointment" at bounding box center [838, 89] width 126 height 14
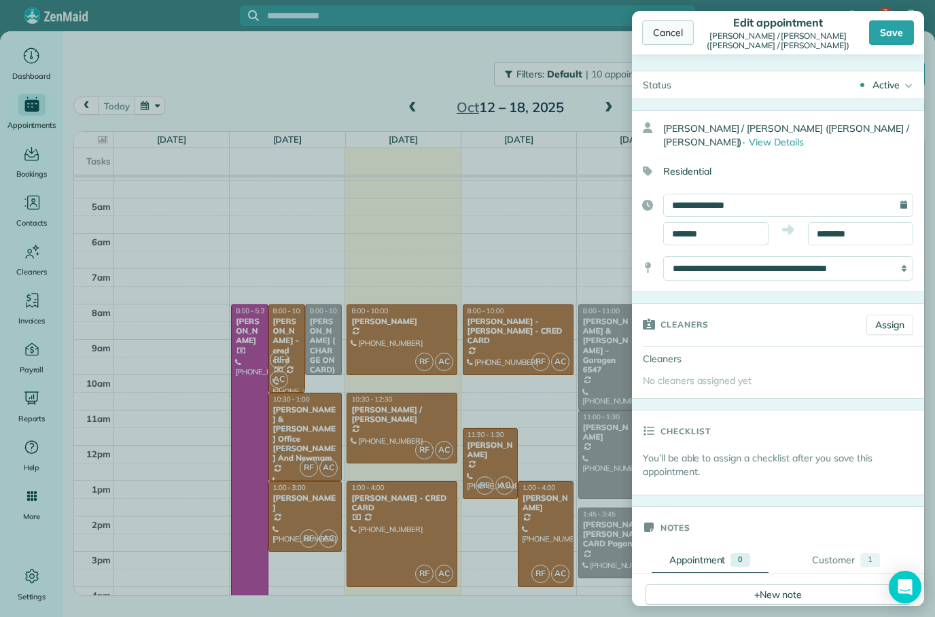
click at [670, 30] on div "Cancel" at bounding box center [668, 32] width 52 height 24
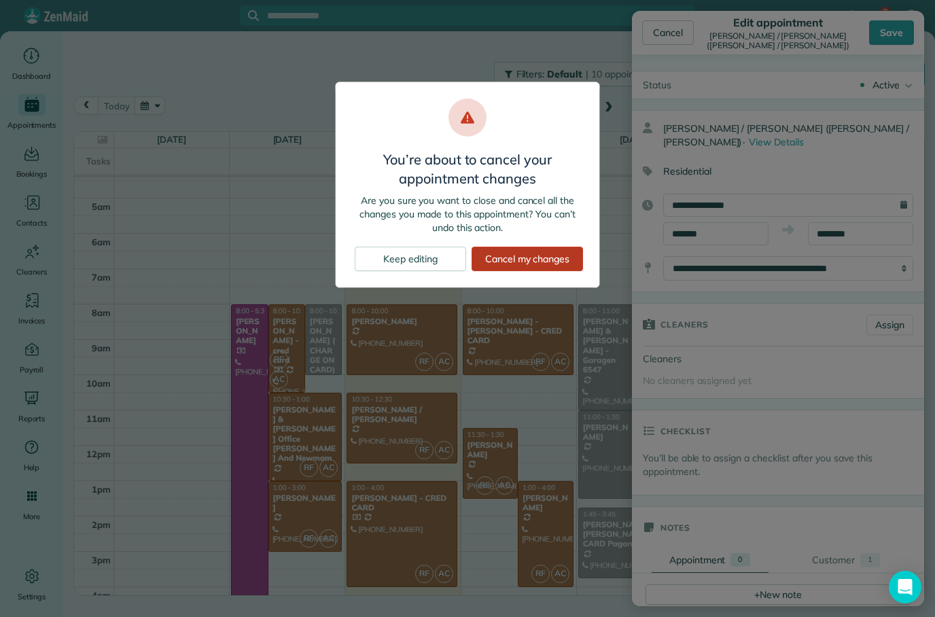
click at [527, 263] on div "Cancel my changes" at bounding box center [526, 259] width 111 height 24
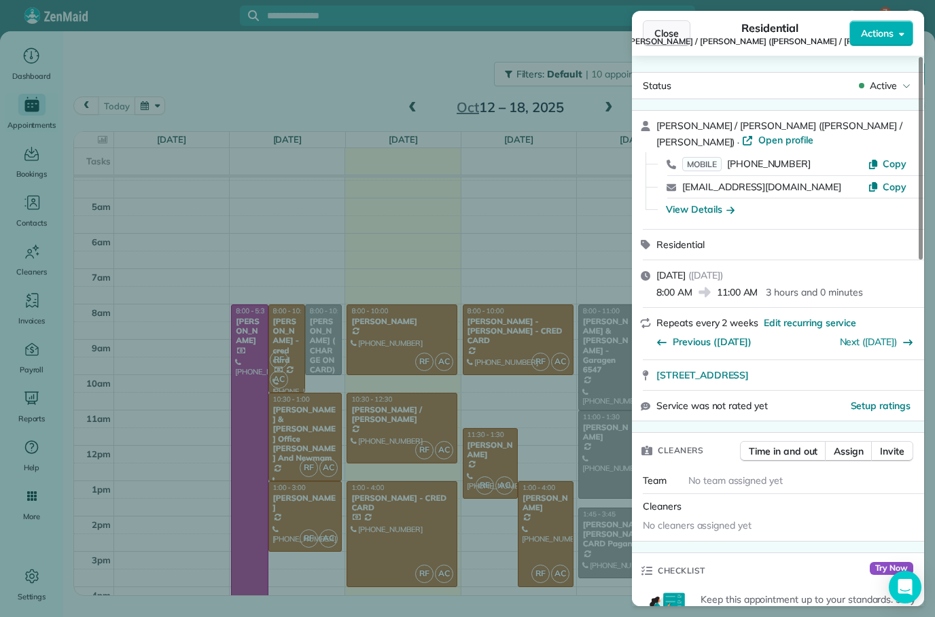
click at [670, 31] on span "Close" at bounding box center [666, 33] width 24 height 14
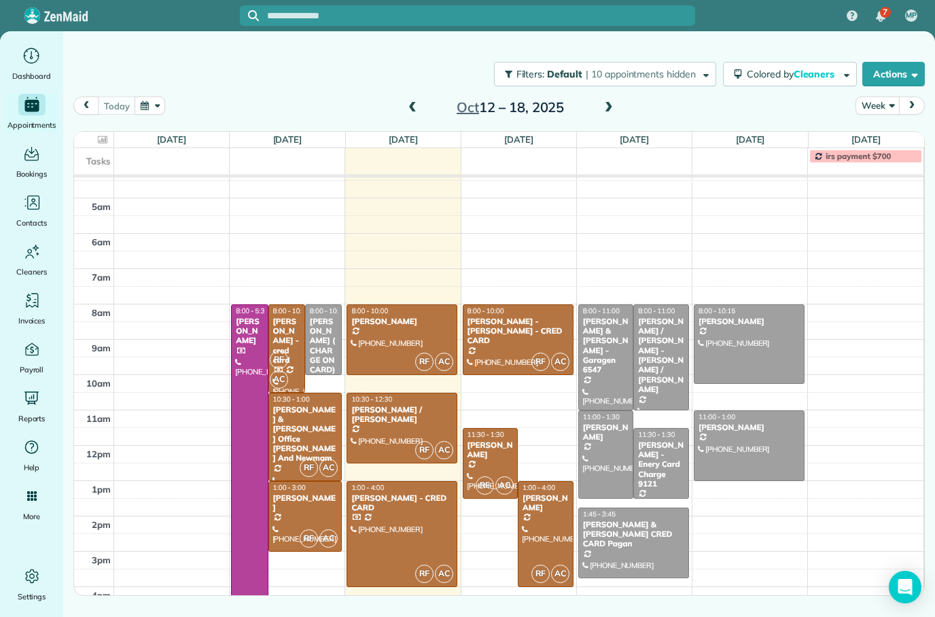
click at [90, 100] on button "prev" at bounding box center [86, 105] width 26 height 18
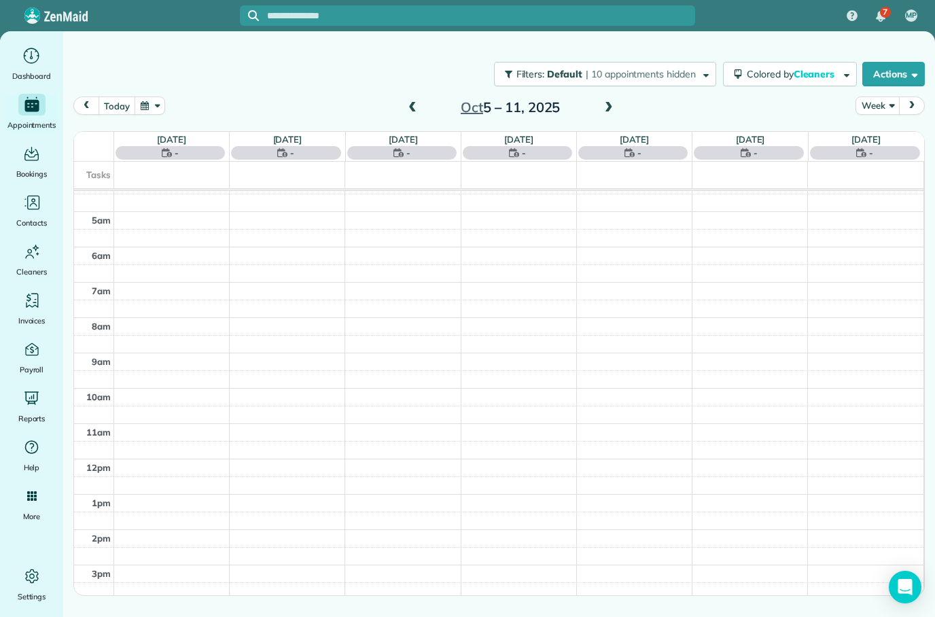
scroll to position [85, 0]
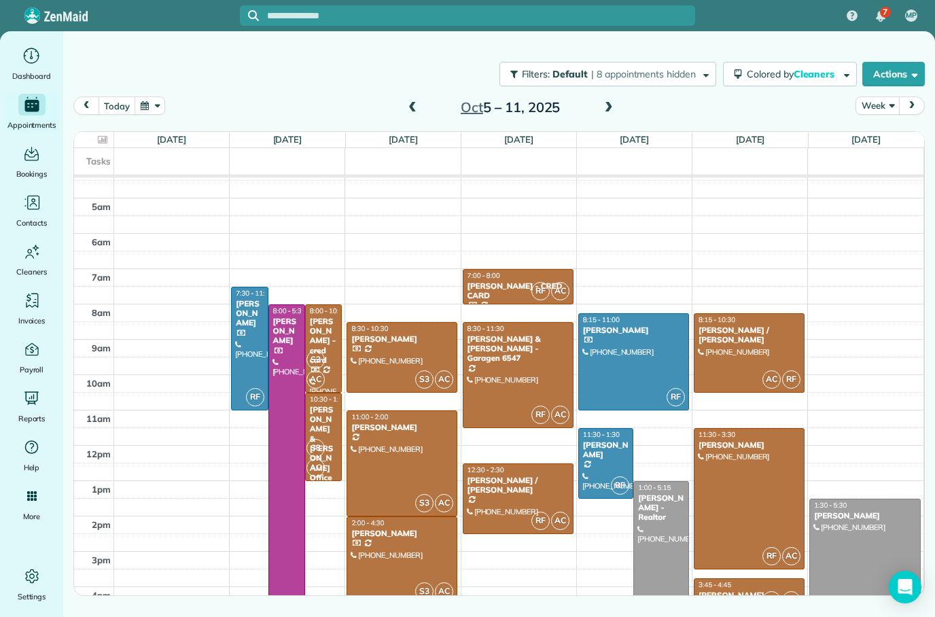
click at [91, 103] on span "prev" at bounding box center [86, 105] width 11 height 9
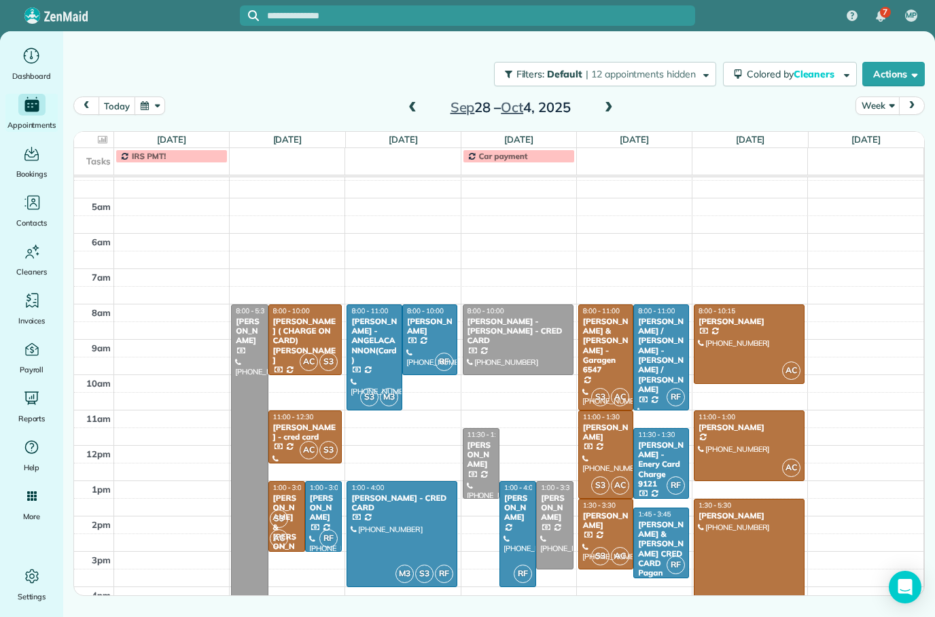
click at [673, 340] on div "[PERSON_NAME] / [PERSON_NAME] - [PERSON_NAME] / [PERSON_NAME]" at bounding box center [661, 356] width 48 height 78
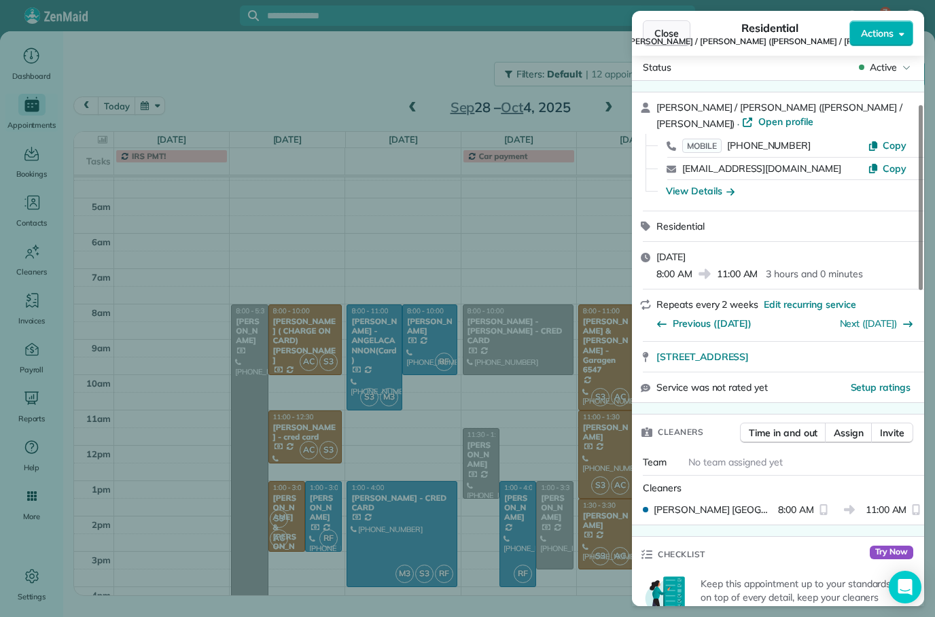
click at [665, 32] on span "Close" at bounding box center [666, 33] width 24 height 14
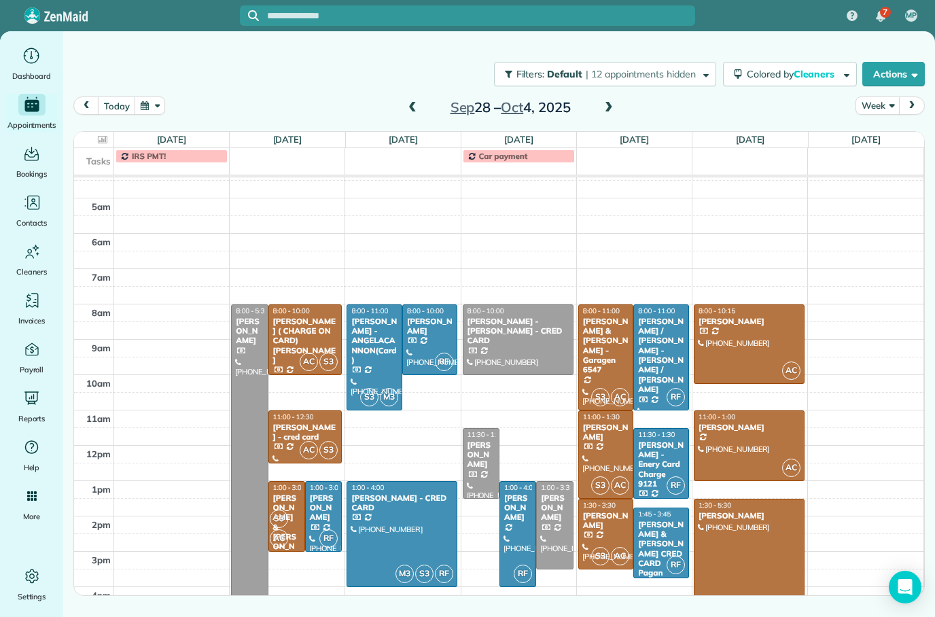
click at [609, 104] on span at bounding box center [608, 108] width 15 height 12
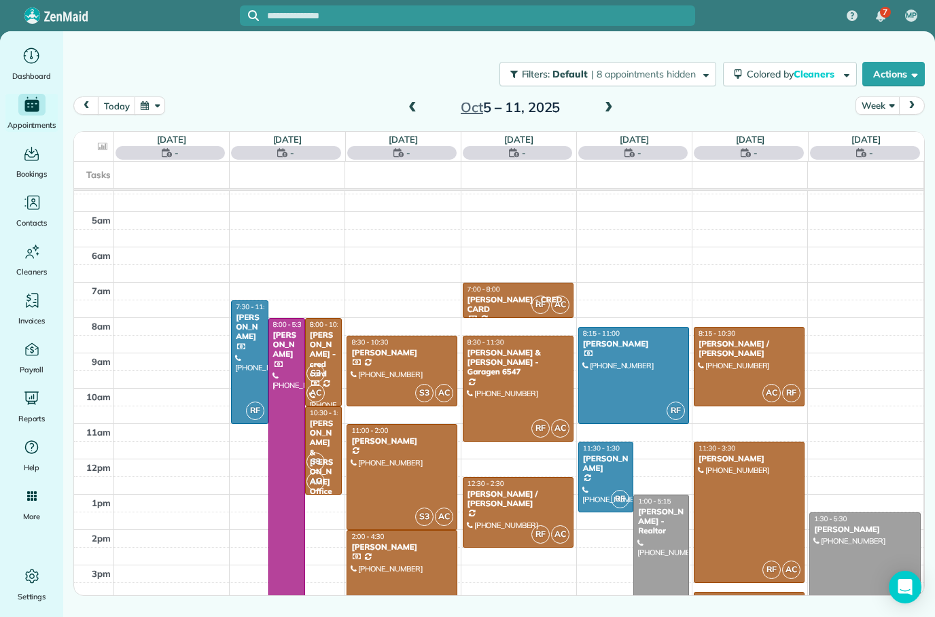
scroll to position [85, 0]
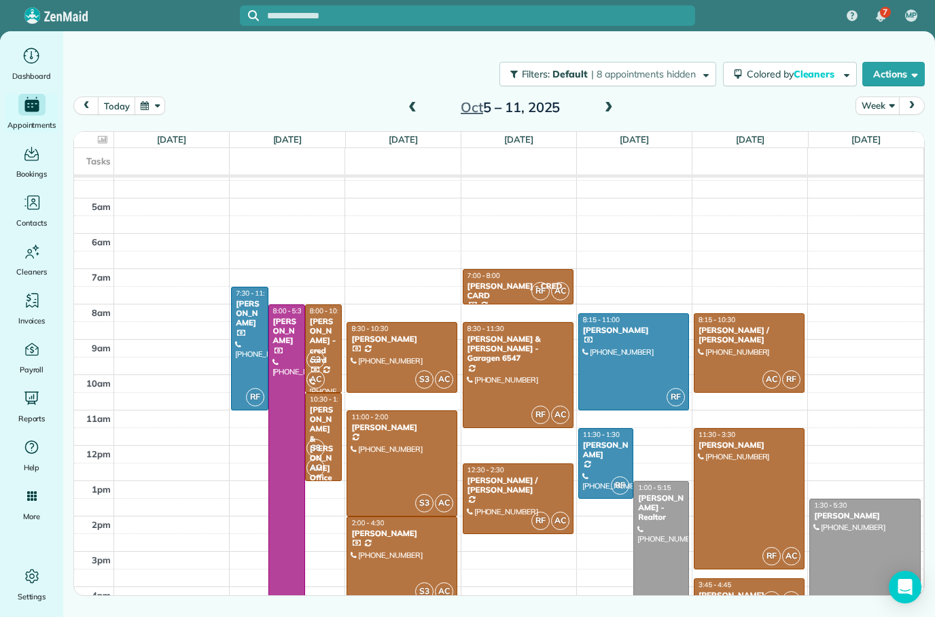
click at [614, 103] on span at bounding box center [608, 108] width 15 height 12
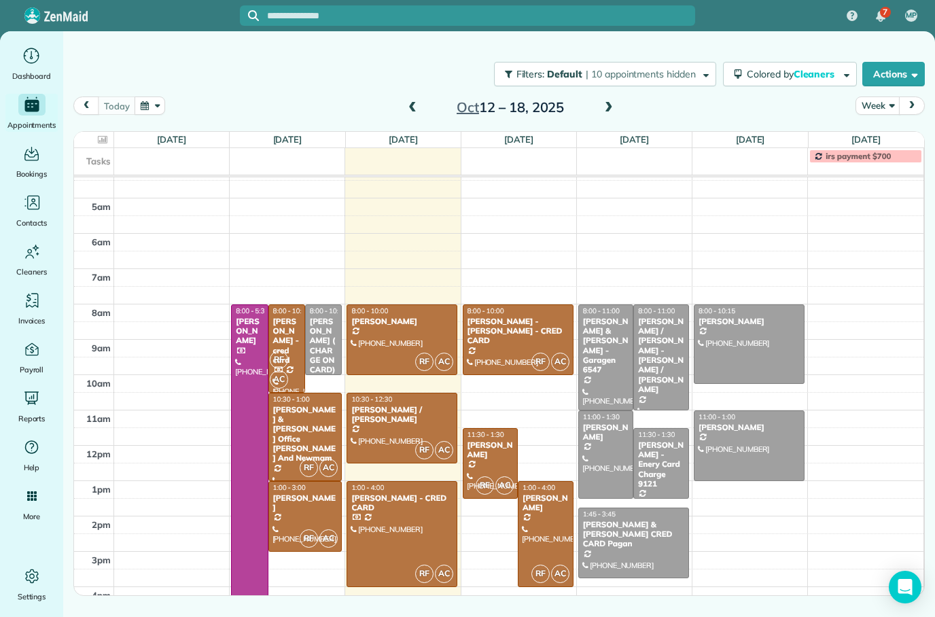
click at [678, 346] on div "[PERSON_NAME] / [PERSON_NAME] - [PERSON_NAME] / [PERSON_NAME]" at bounding box center [661, 356] width 48 height 78
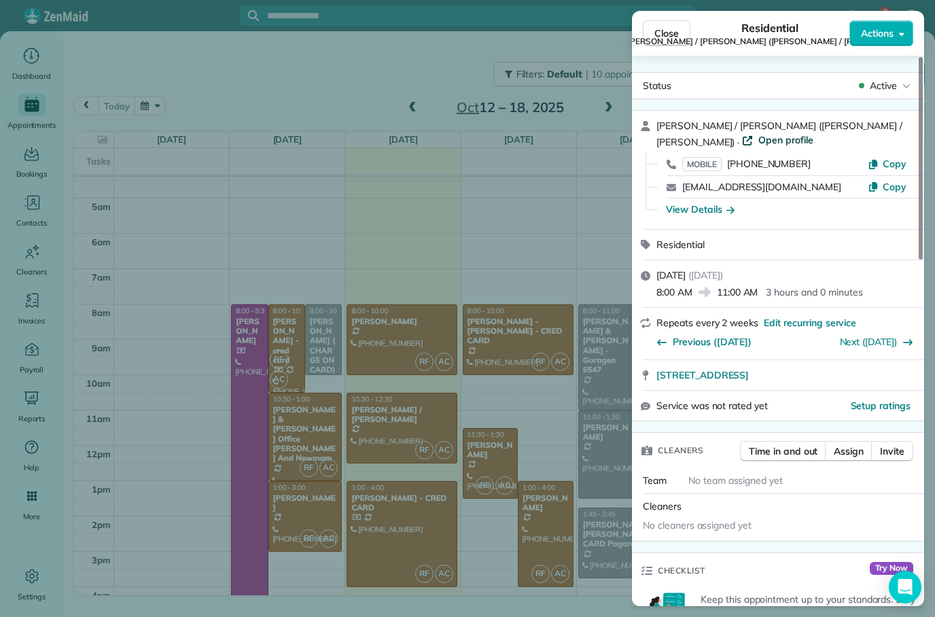
click at [813, 133] on span "Open profile" at bounding box center [785, 140] width 55 height 14
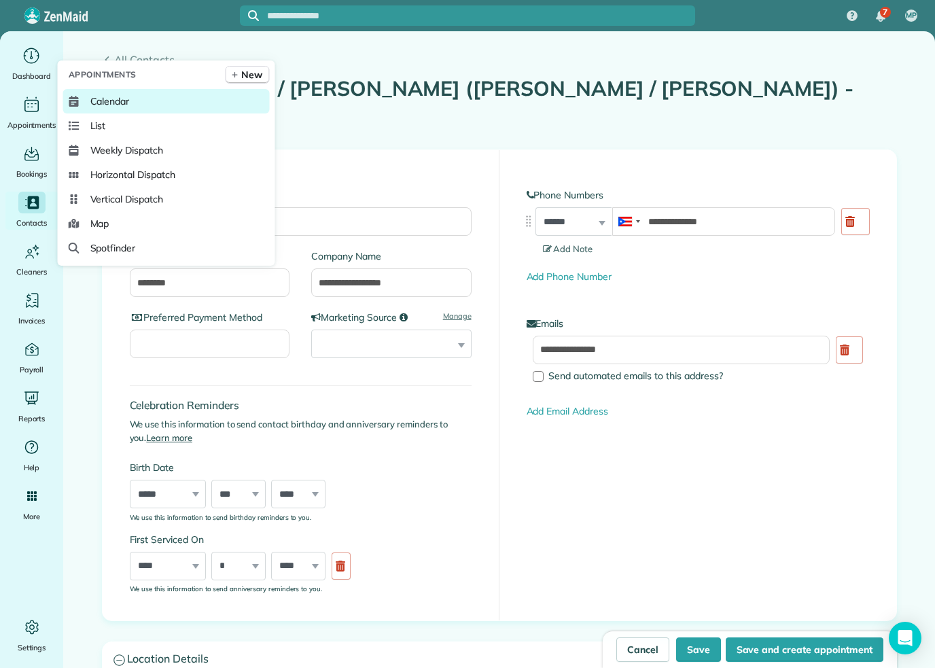
click at [109, 113] on link "Calendar" at bounding box center [166, 101] width 207 height 24
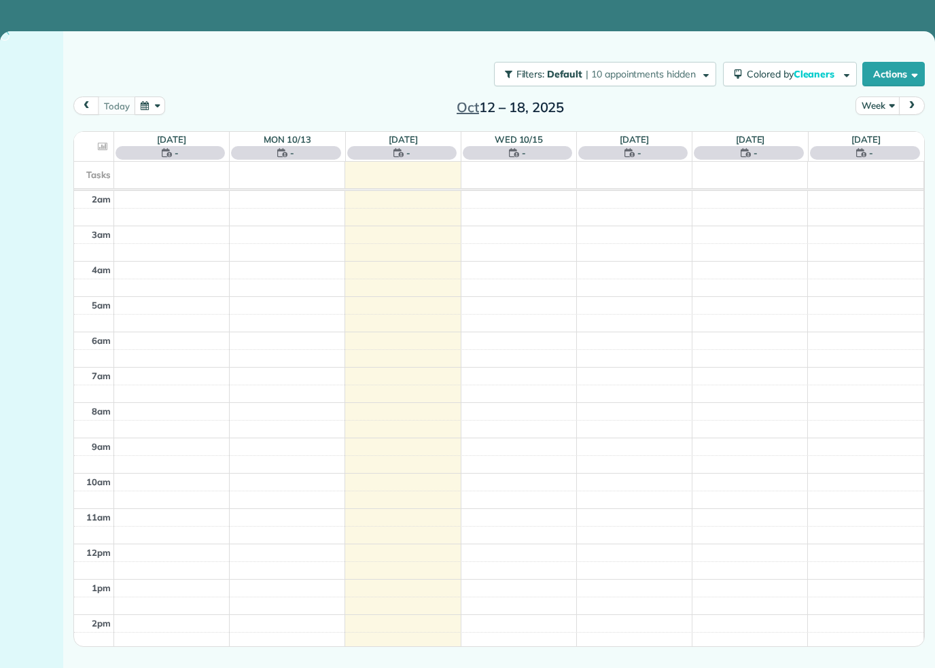
scroll to position [55, 0]
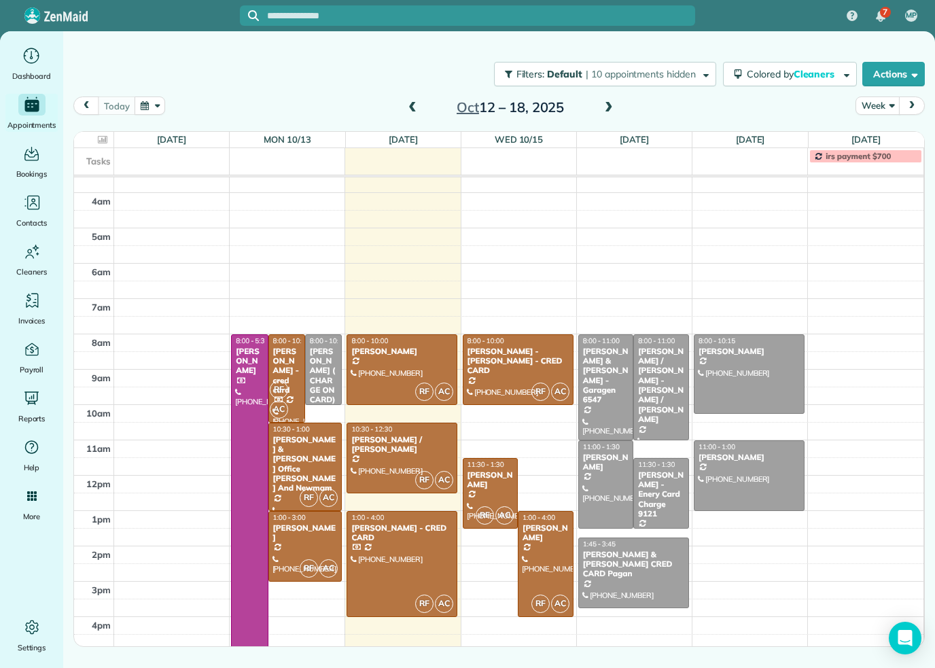
click at [658, 397] on div at bounding box center [661, 387] width 54 height 105
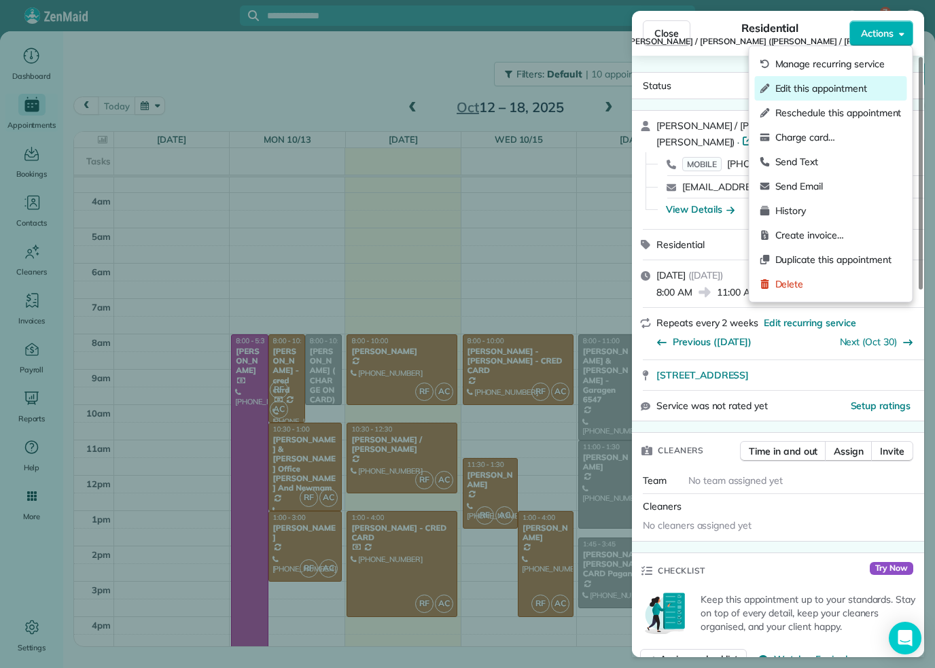
click at [863, 87] on span "Edit this appointment" at bounding box center [838, 89] width 126 height 14
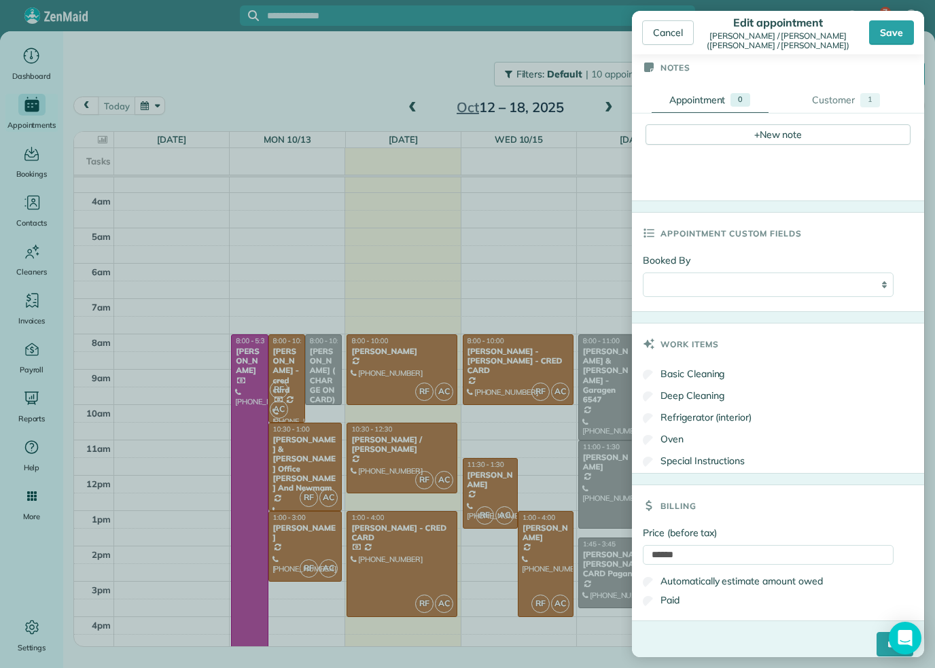
scroll to position [459, 0]
click at [694, 545] on input "******" at bounding box center [768, 555] width 251 height 20
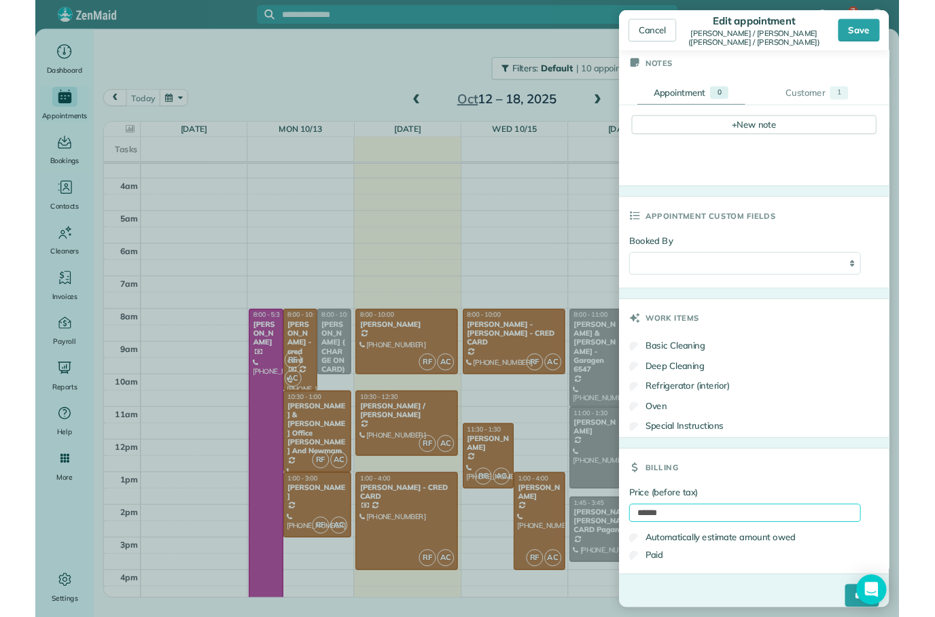
scroll to position [54, 0]
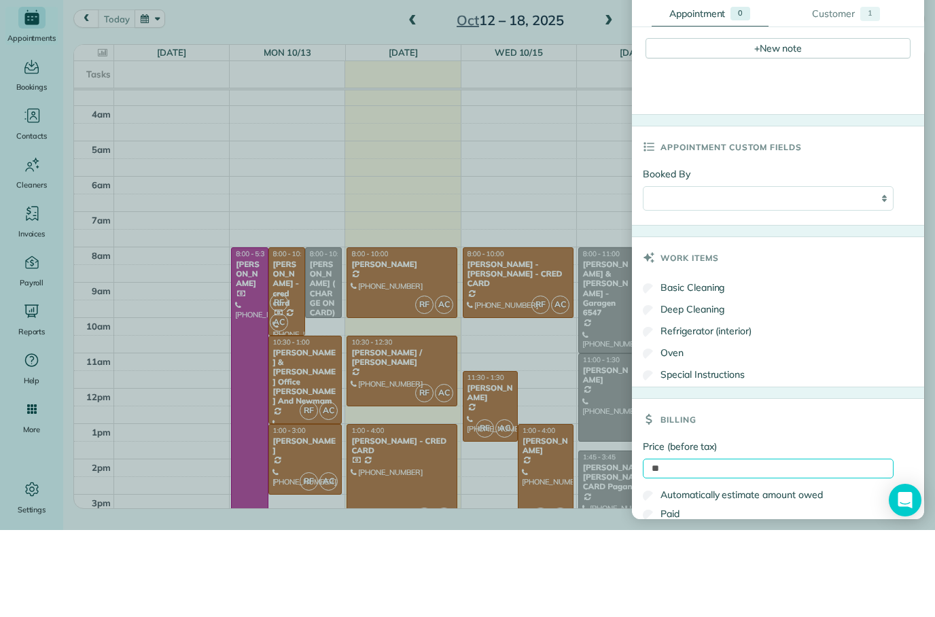
type input "*"
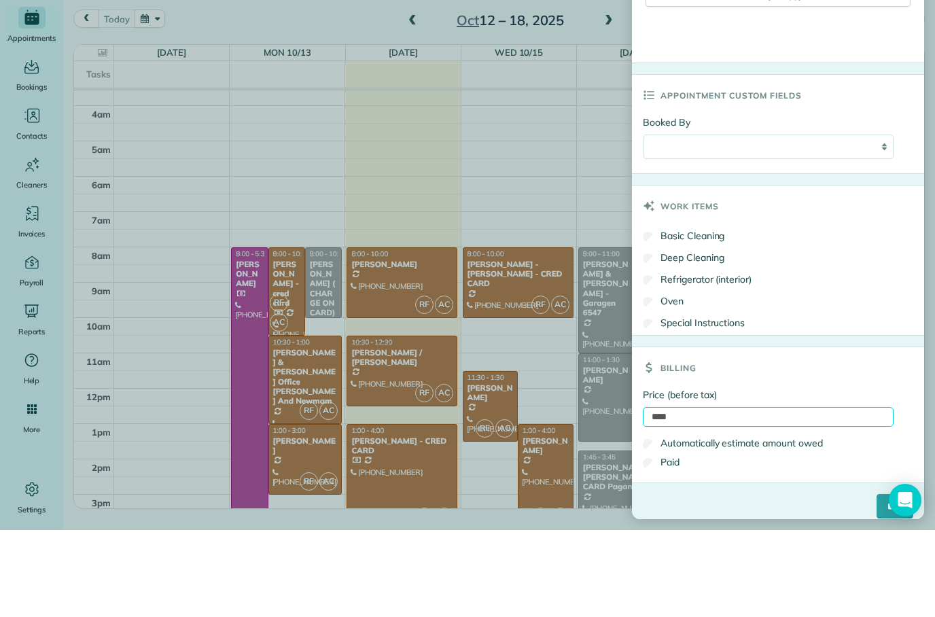
scroll to position [510, 0]
type input "***"
click at [882, 581] on input "****" at bounding box center [894, 593] width 37 height 24
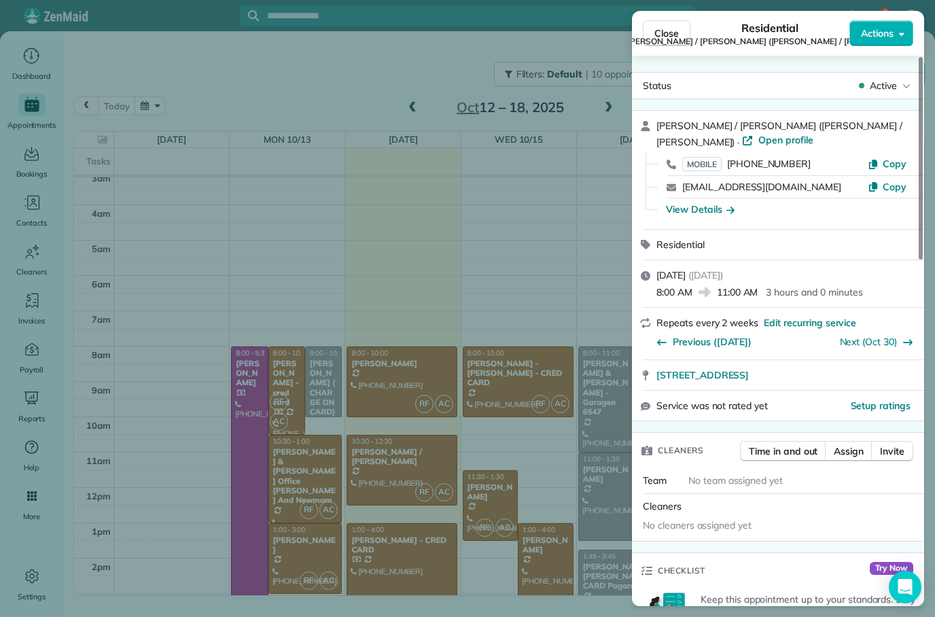
click at [502, 198] on div "Close Residential [PERSON_NAME] / [PERSON_NAME] ([PERSON_NAME] / [PERSON_NAME])…" at bounding box center [467, 308] width 935 height 617
